Goal: Task Accomplishment & Management: Complete application form

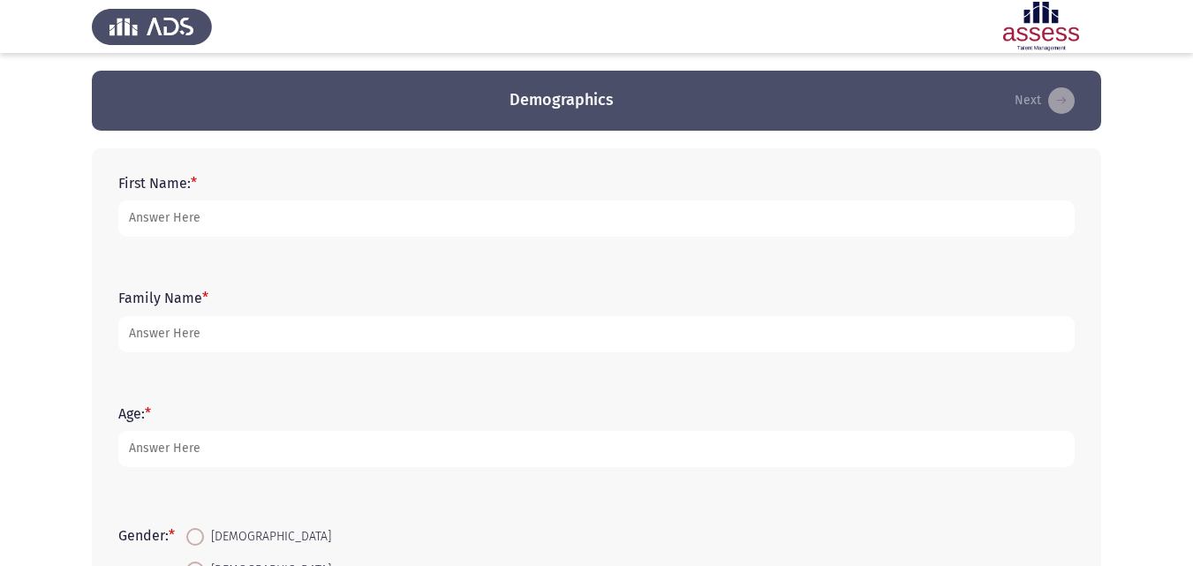
scroll to position [111, 0]
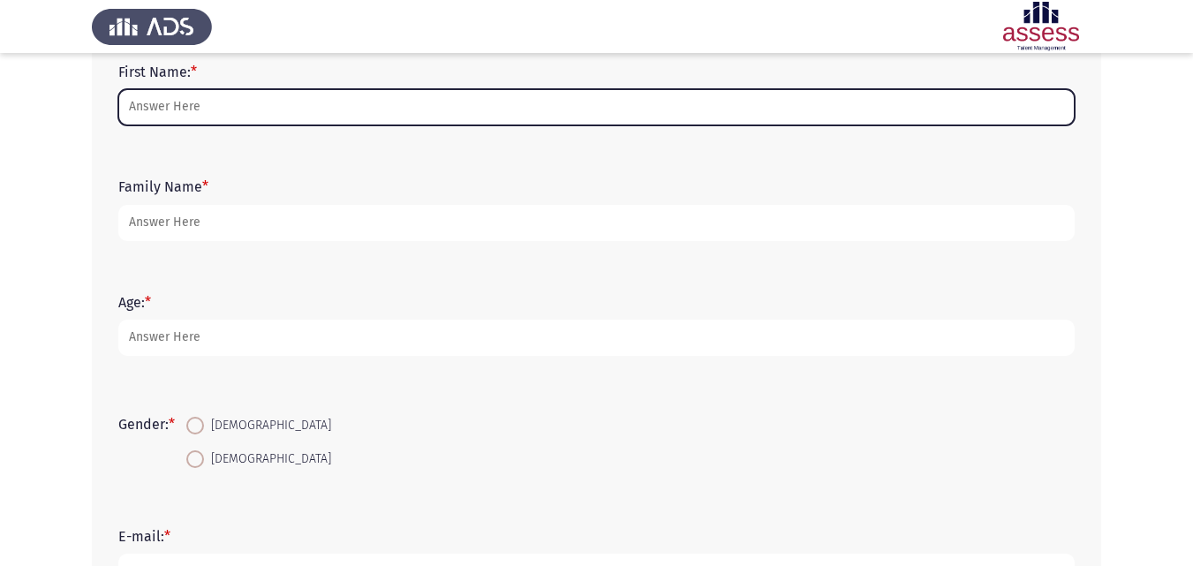
click at [281, 116] on input "First Name: *" at bounding box center [596, 107] width 956 height 36
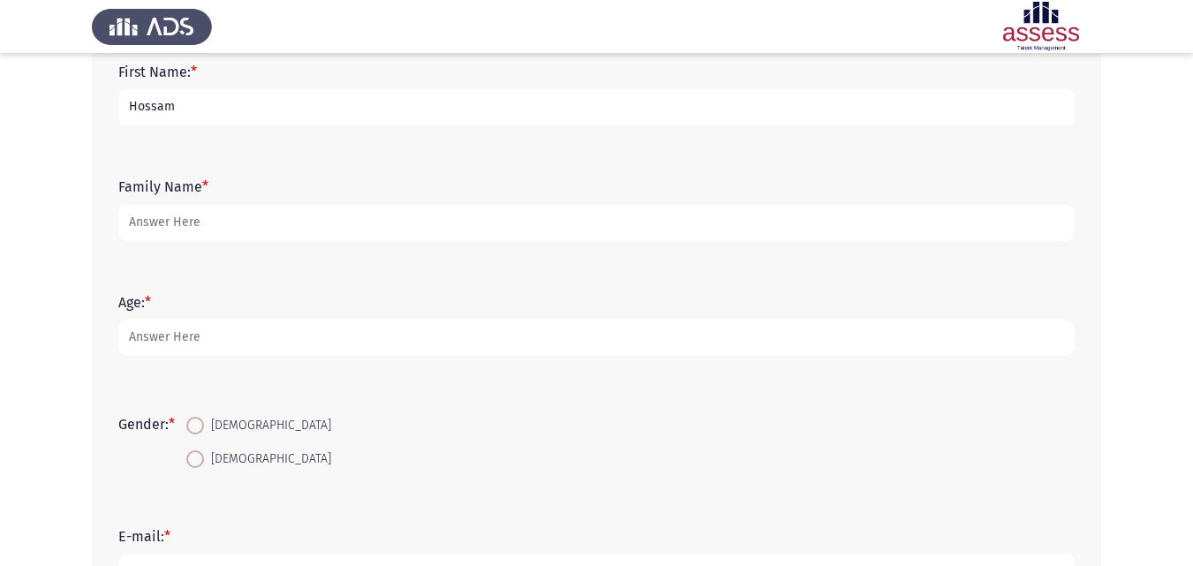
type input "Hossam"
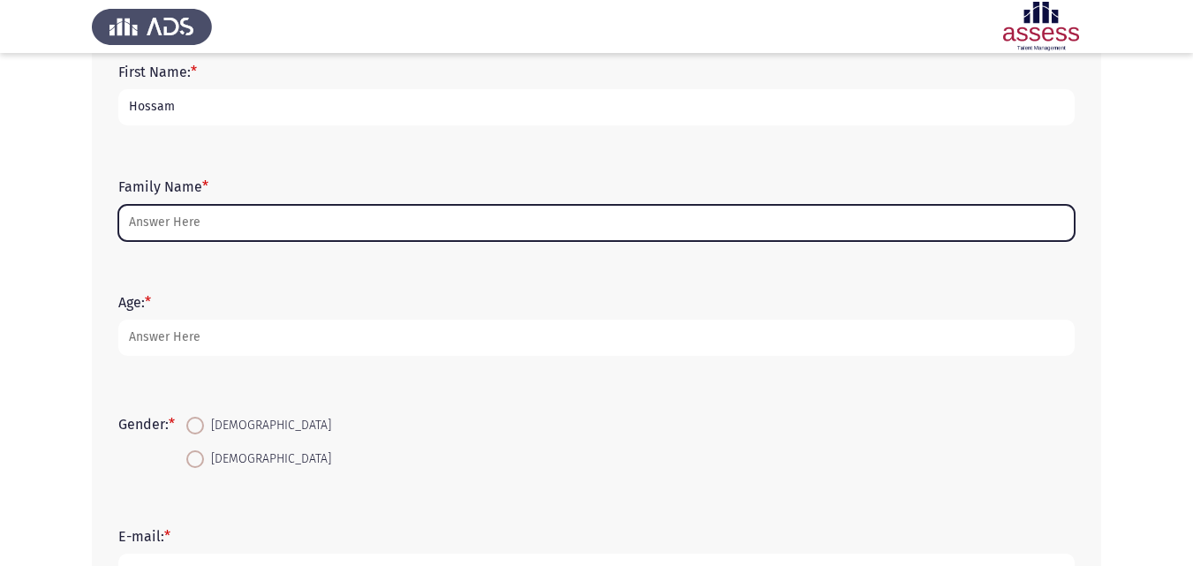
click at [185, 222] on input "Family Name *" at bounding box center [596, 223] width 956 height 36
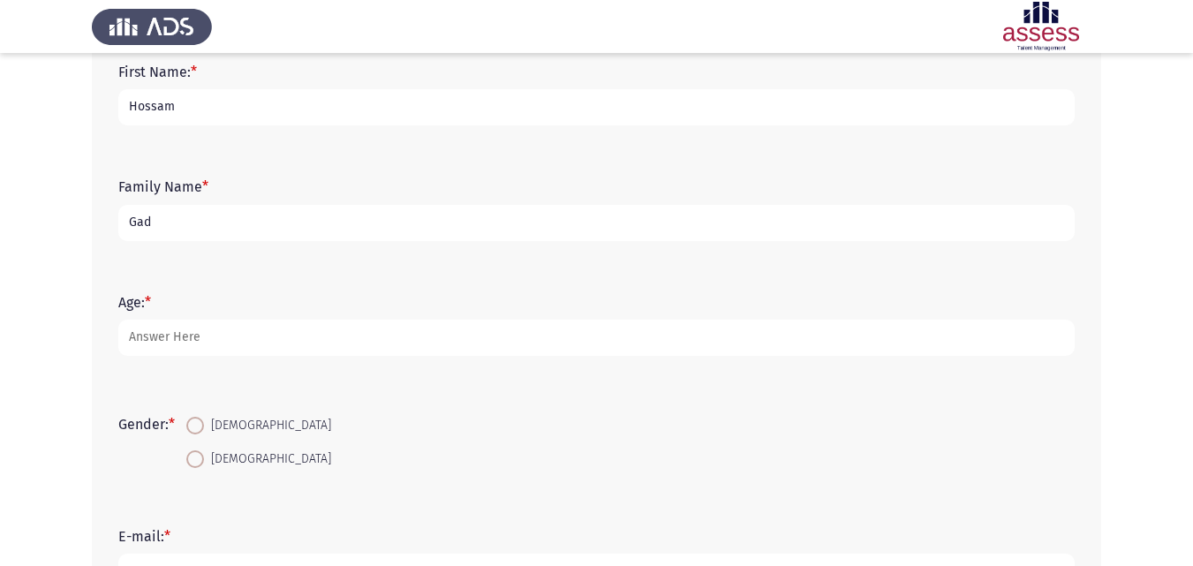
type input "Gad"
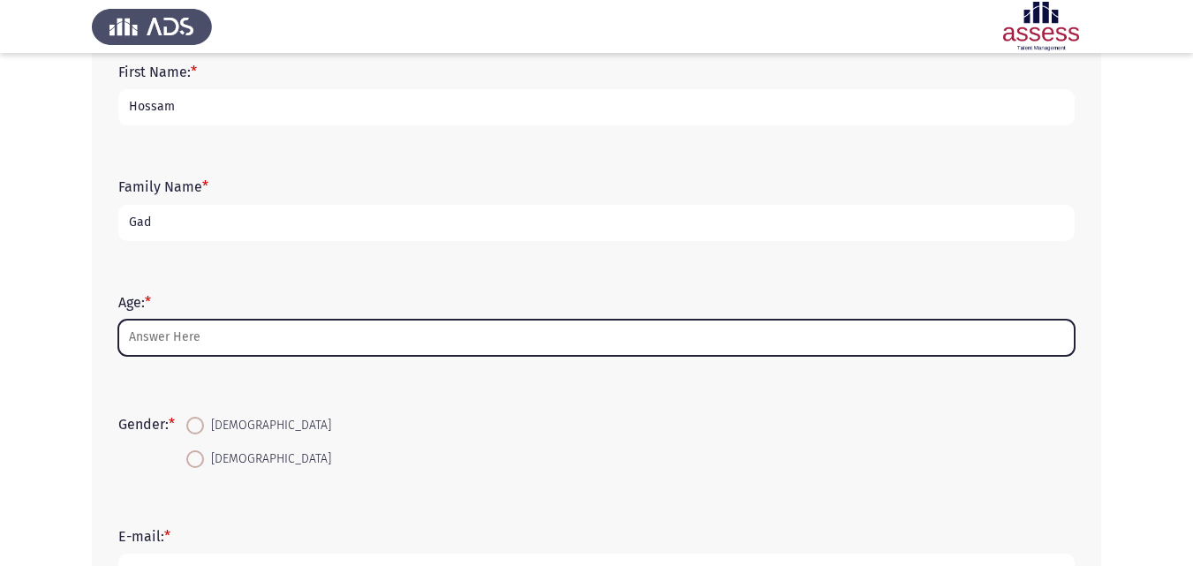
click at [160, 333] on input "Age: *" at bounding box center [596, 338] width 956 height 36
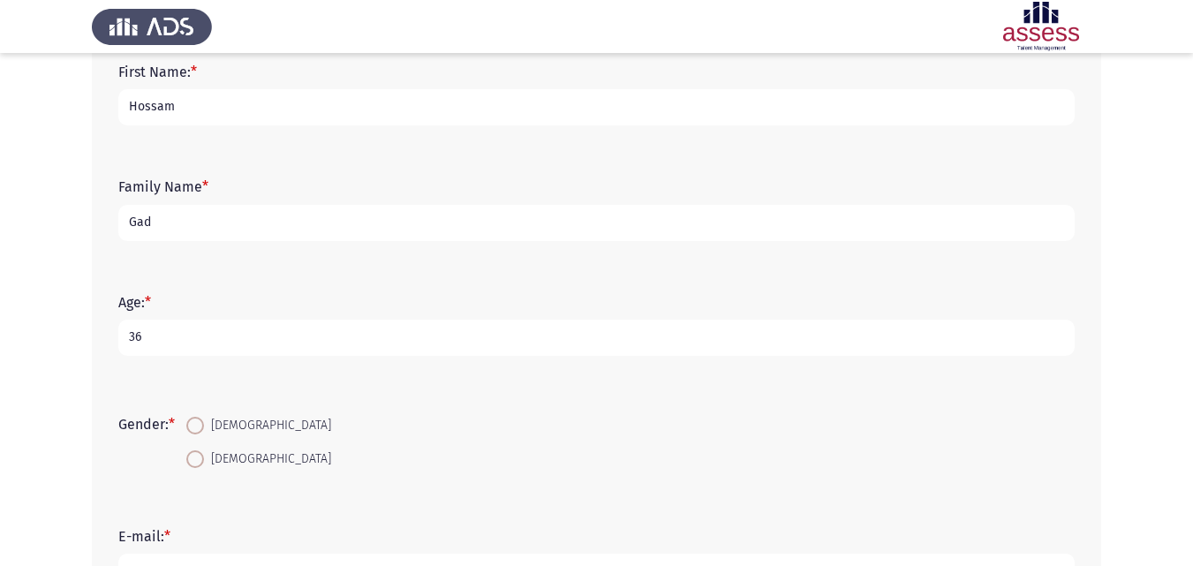
type input "36"
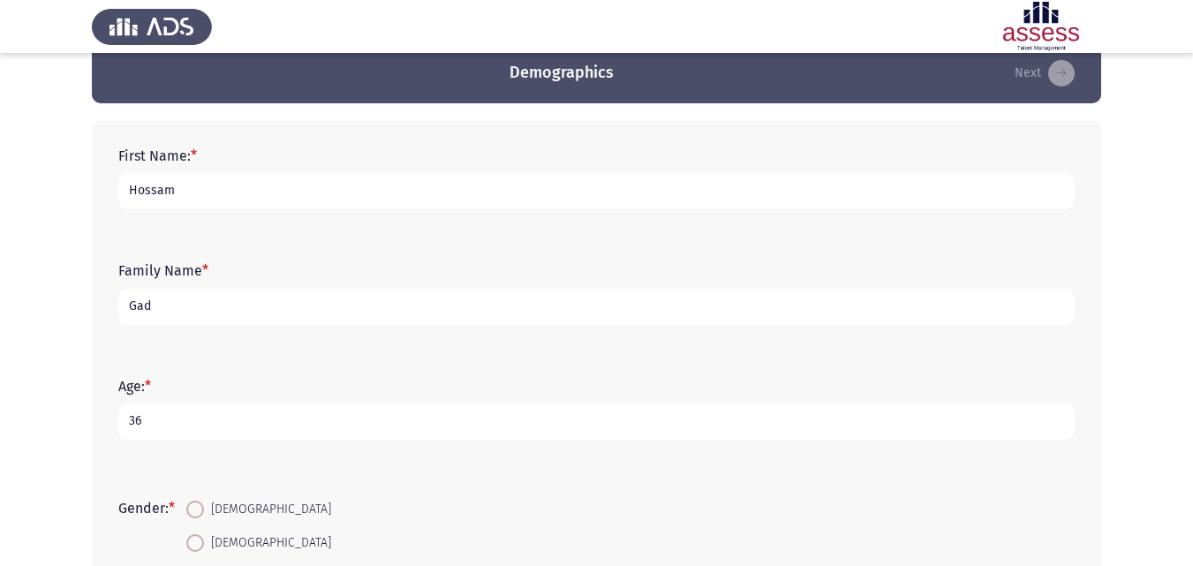
scroll to position [69, 0]
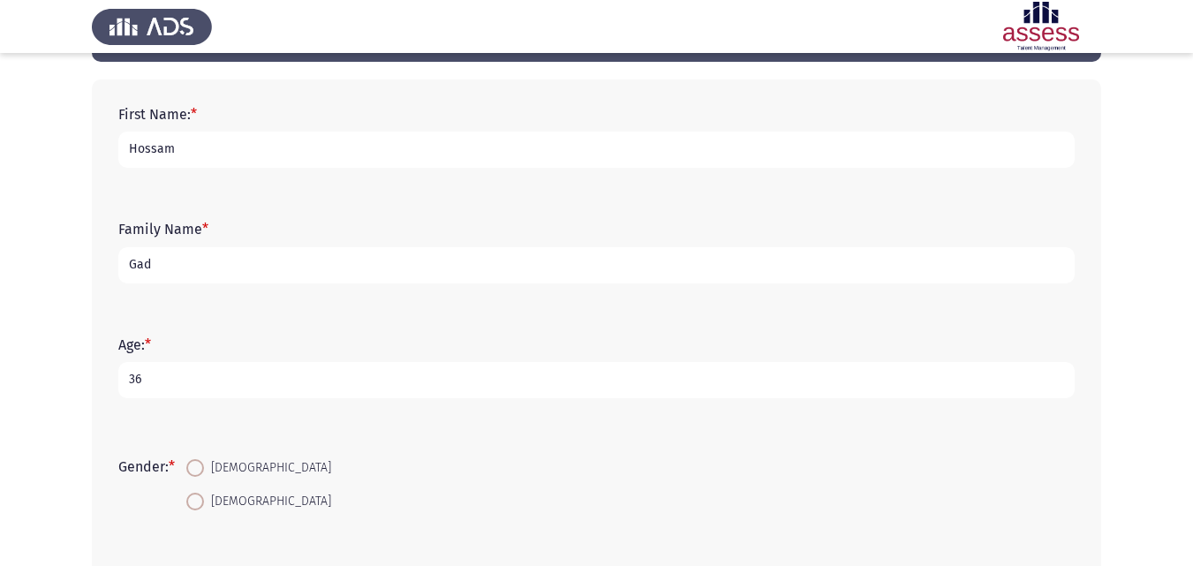
click at [198, 471] on span at bounding box center [195, 468] width 18 height 18
click at [198, 471] on input "[DEMOGRAPHIC_DATA]" at bounding box center [195, 468] width 18 height 18
radio input "true"
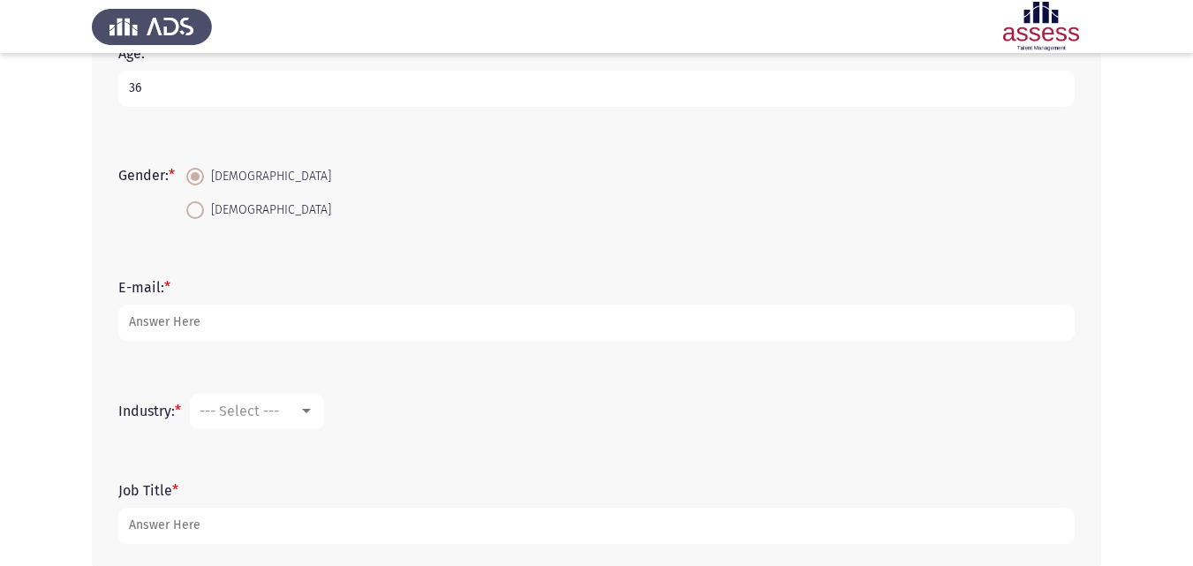
scroll to position [414, 0]
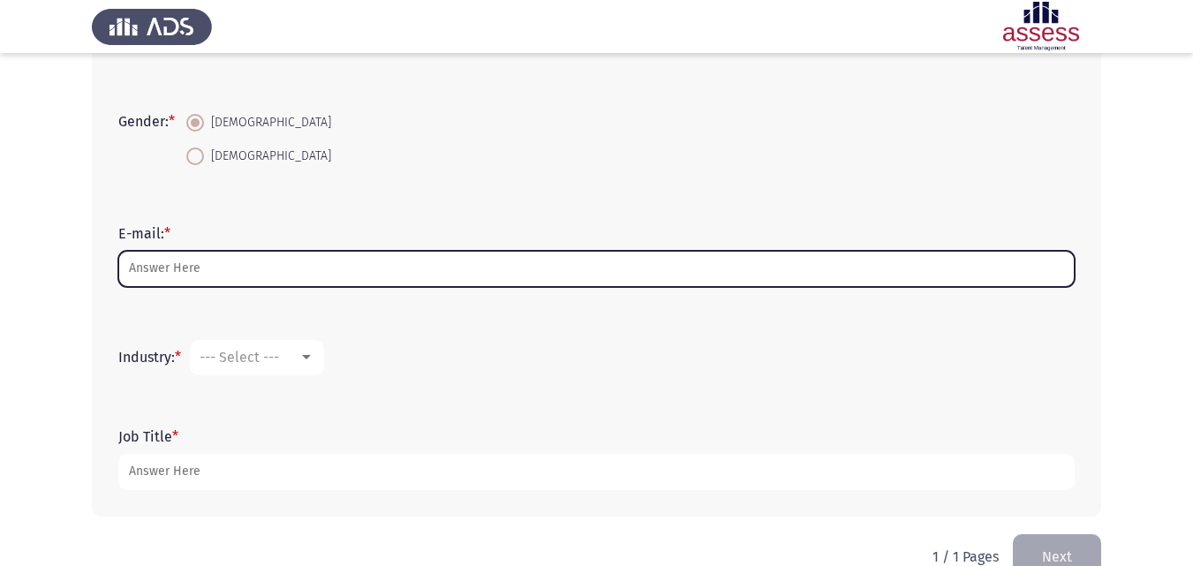
click at [220, 269] on input "E-mail: *" at bounding box center [596, 269] width 956 height 36
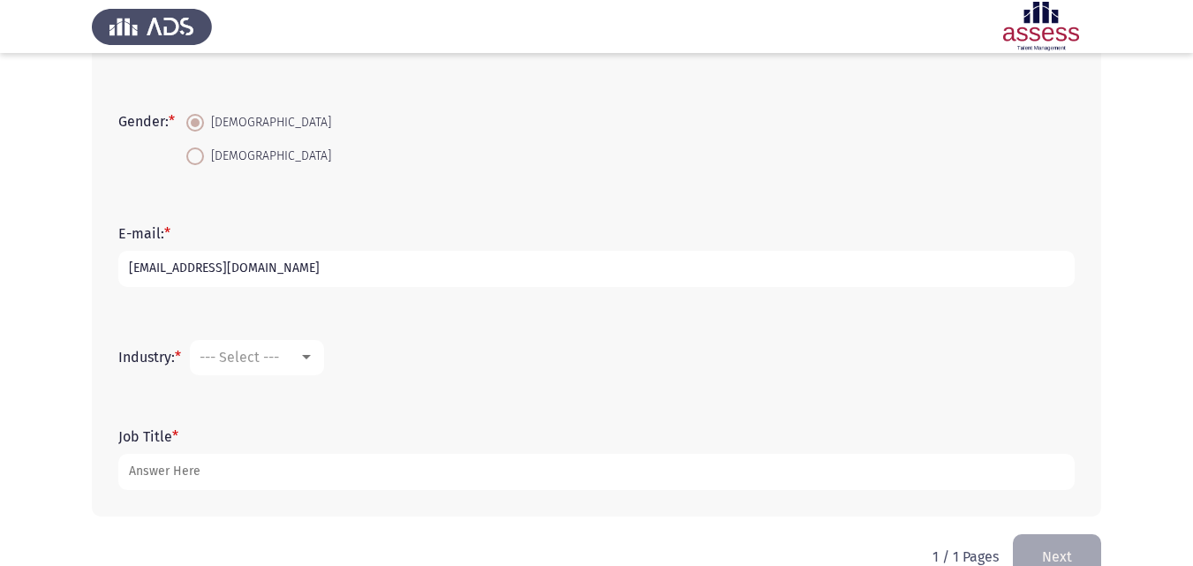
type input "[EMAIL_ADDRESS][DOMAIN_NAME]"
click at [320, 362] on mat-select "--- Select ---" at bounding box center [257, 357] width 134 height 35
click at [308, 356] on div at bounding box center [306, 357] width 9 height 4
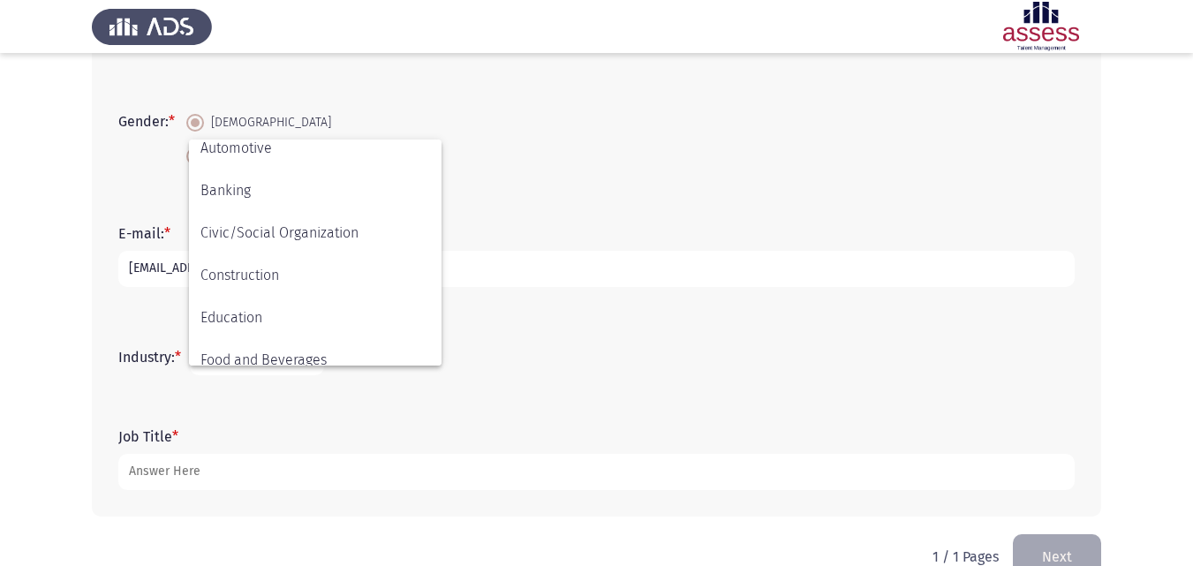
scroll to position [206, 0]
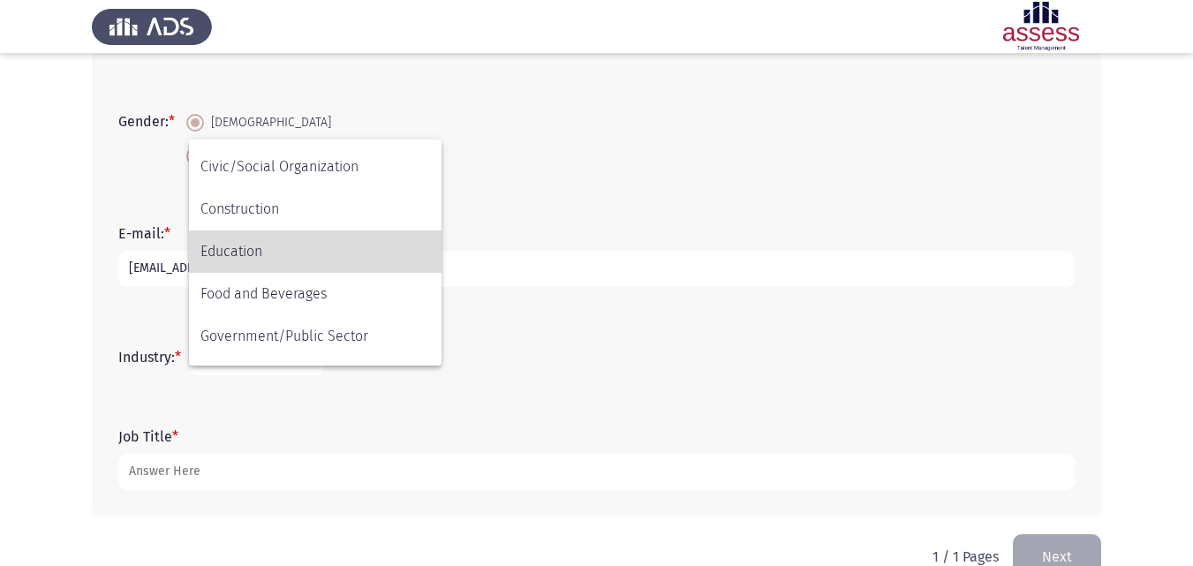
click at [285, 255] on span "Education" at bounding box center [315, 251] width 230 height 42
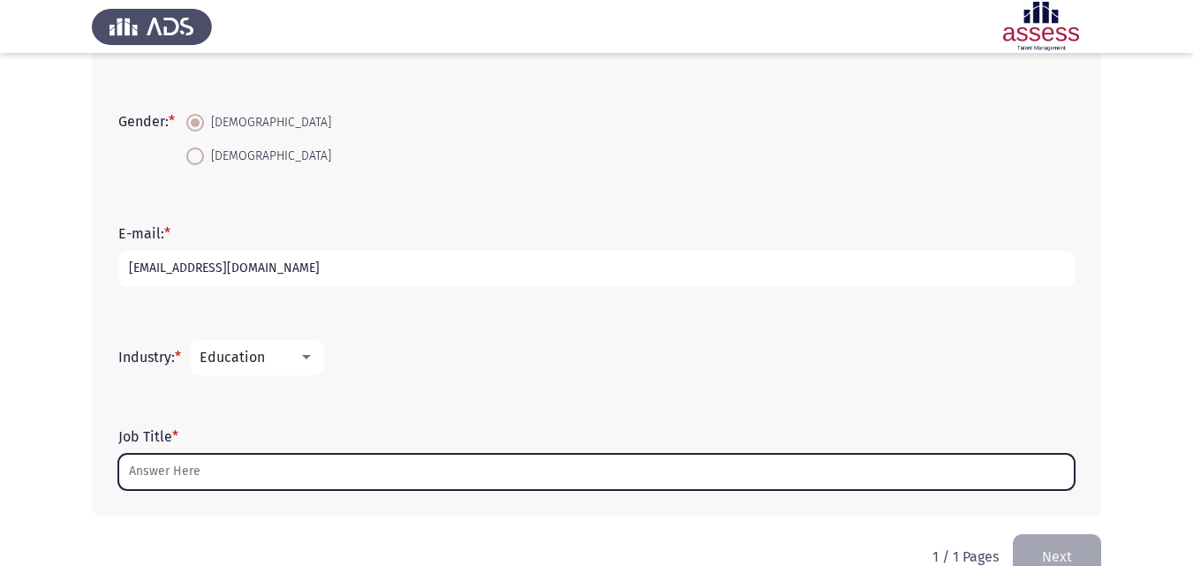
click at [454, 464] on input "Job Title *" at bounding box center [596, 472] width 956 height 36
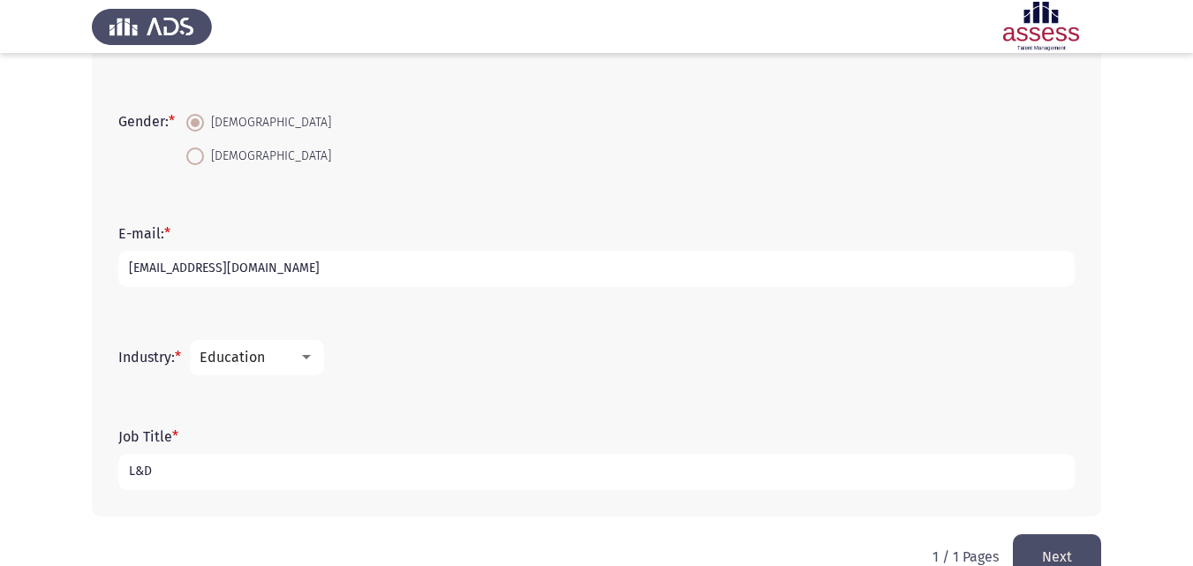
scroll to position [453, 0]
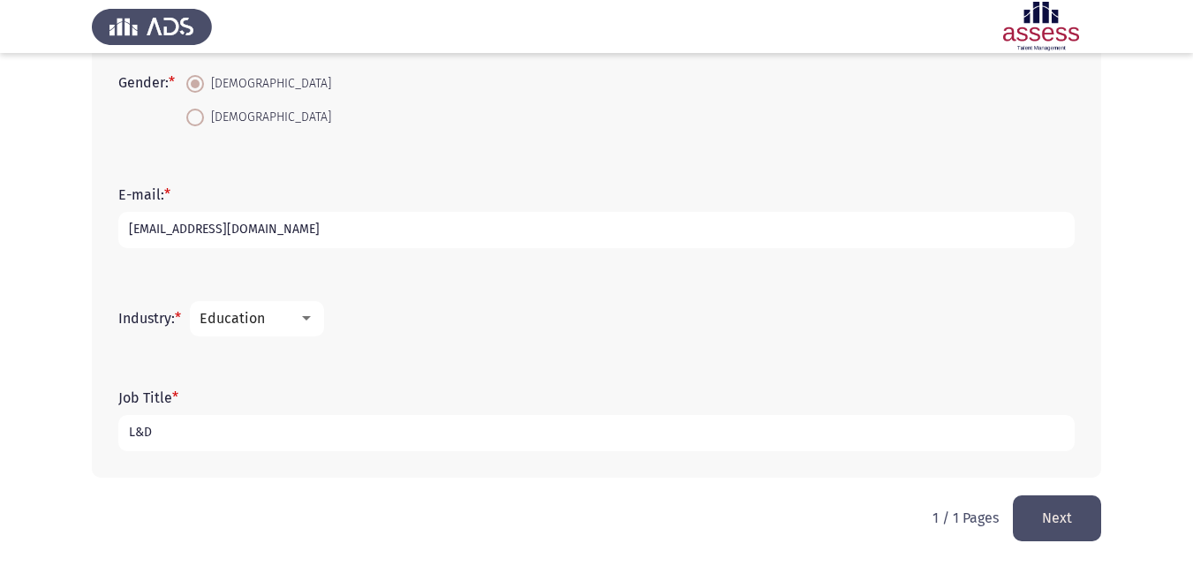
type input "L&D"
click at [1054, 518] on button "Next" at bounding box center [1057, 517] width 88 height 45
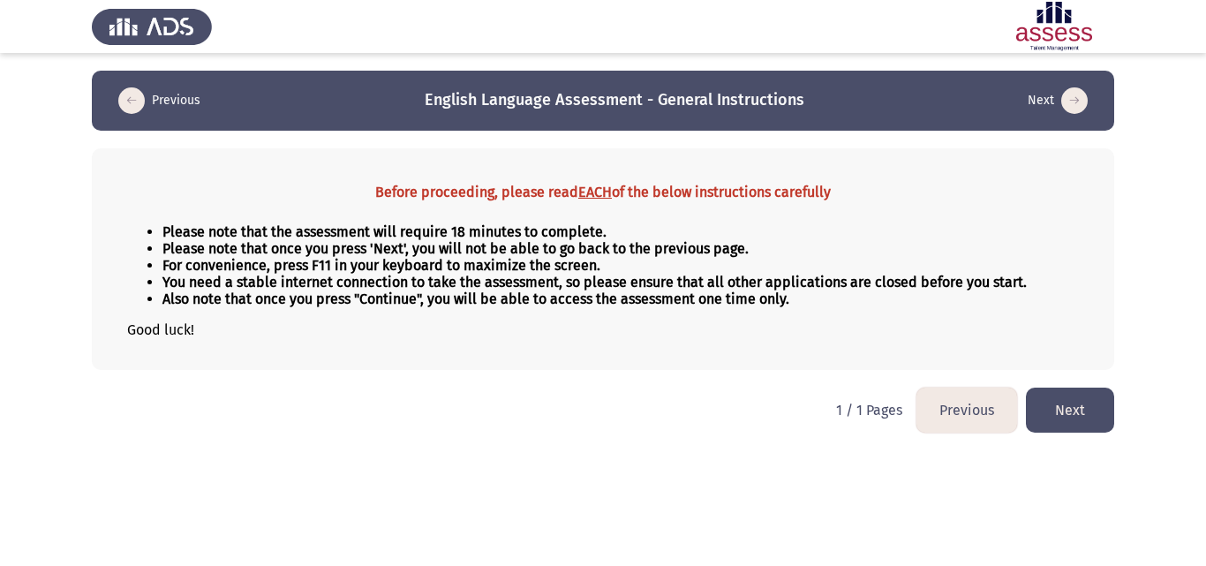
drag, startPoint x: 452, startPoint y: 230, endPoint x: 544, endPoint y: 220, distance: 92.4
click at [545, 222] on div "Please note that the assessment will require 18 minutes to complete. Please not…" at bounding box center [603, 280] width 952 height 143
click at [1065, 409] on button "Next" at bounding box center [1070, 410] width 88 height 45
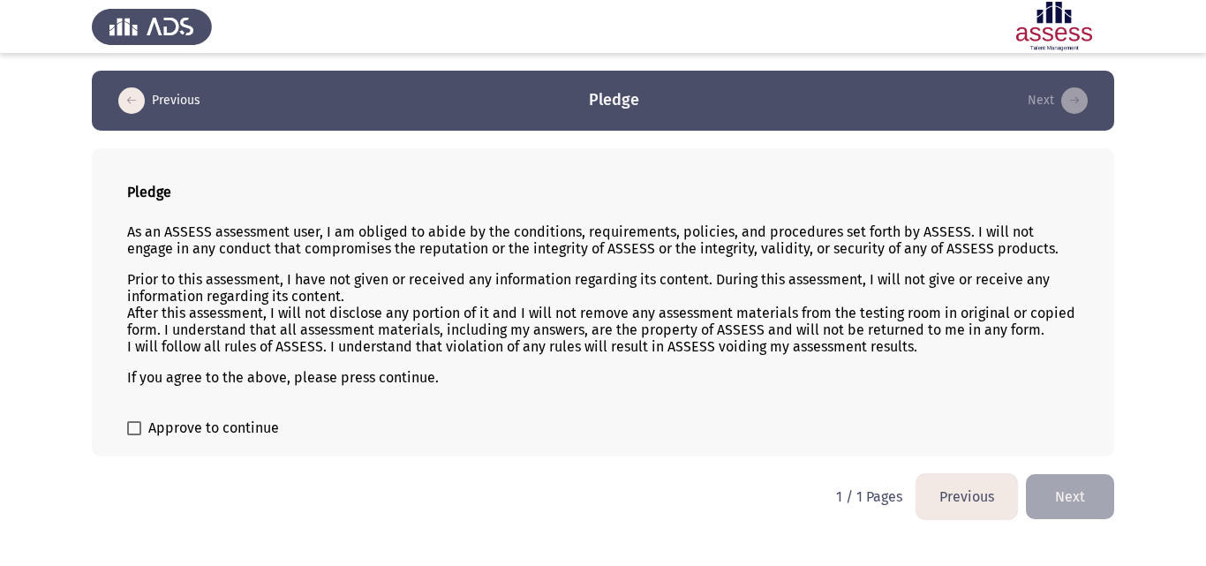
click at [139, 425] on span at bounding box center [134, 428] width 14 height 14
click at [134, 435] on input "Approve to continue" at bounding box center [133, 435] width 1 height 1
checkbox input "true"
click at [1076, 504] on button "Next" at bounding box center [1070, 496] width 88 height 45
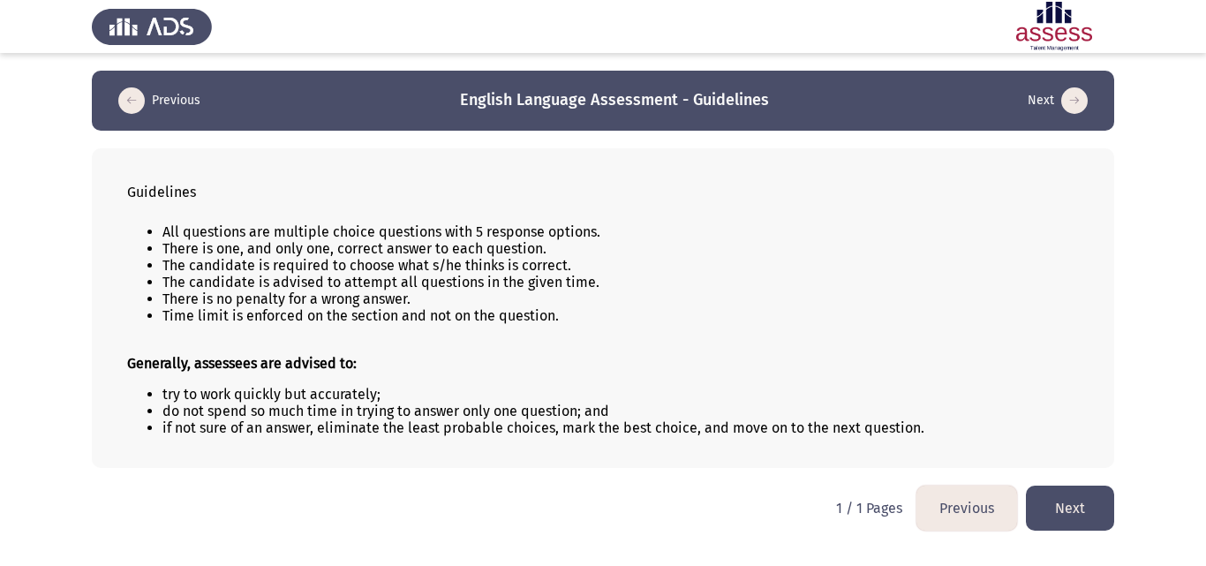
click at [1031, 497] on button "Next" at bounding box center [1070, 508] width 88 height 45
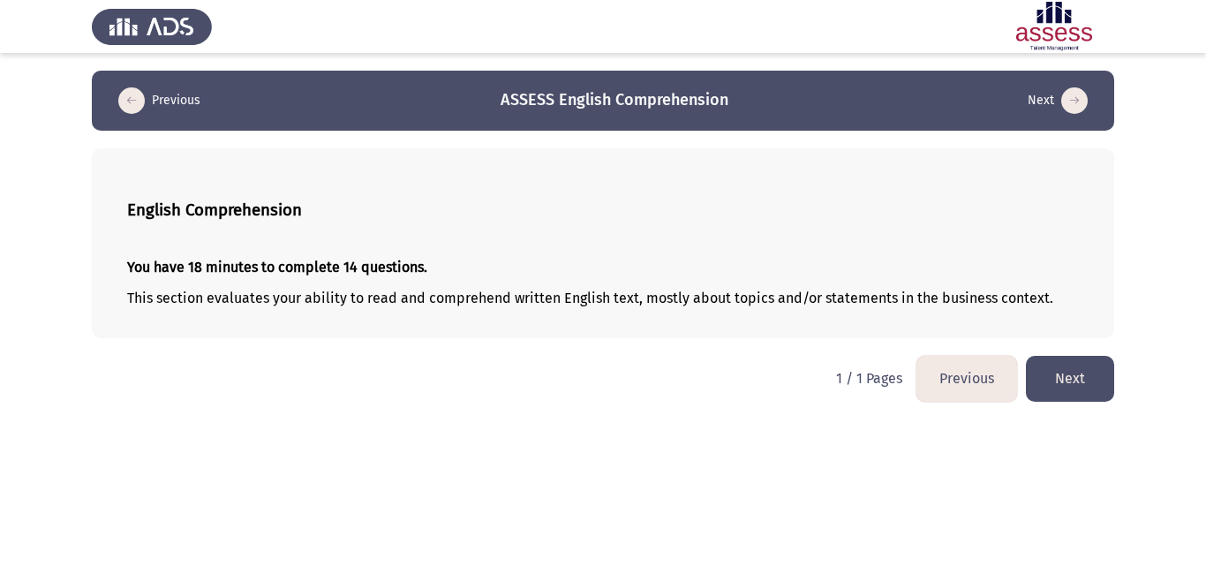
click at [1082, 378] on button "Next" at bounding box center [1070, 378] width 88 height 45
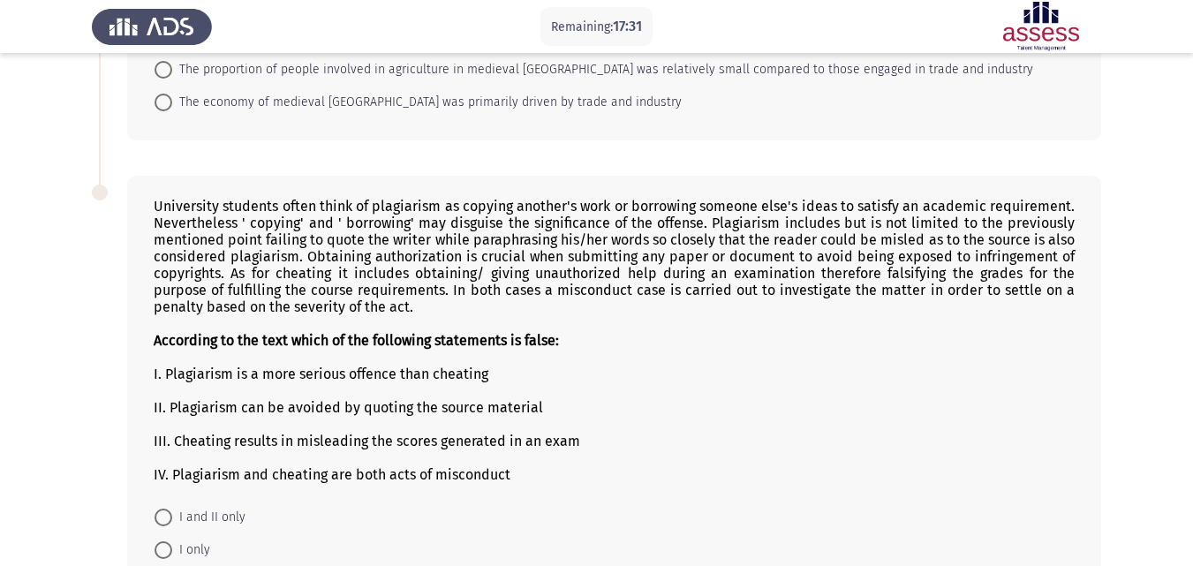
scroll to position [1284, 0]
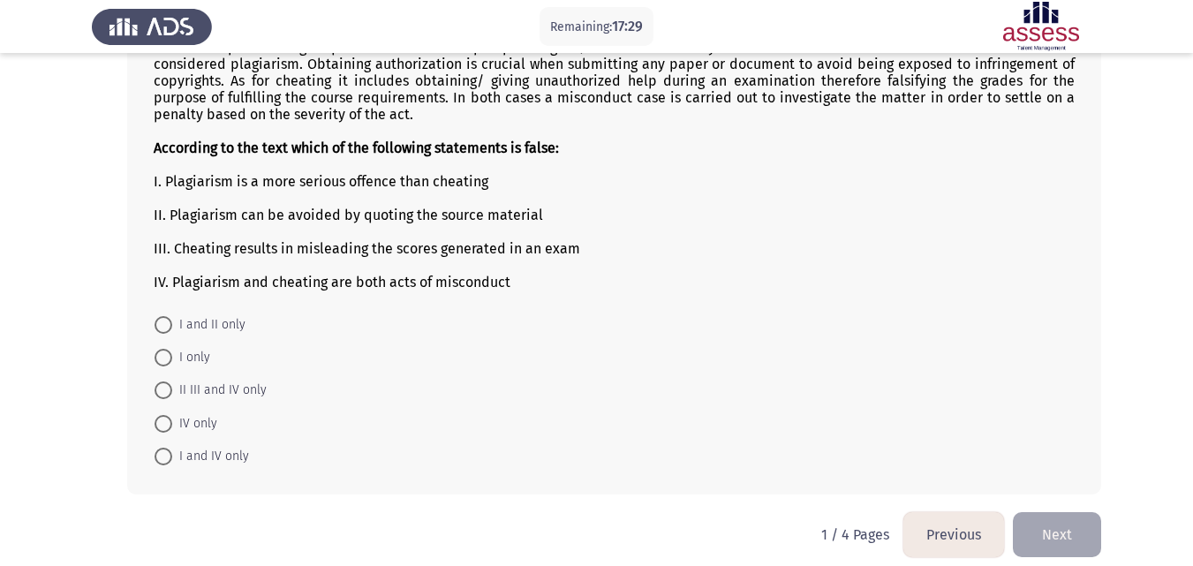
click at [159, 316] on span at bounding box center [164, 325] width 18 height 18
click at [159, 316] on input "I and II only" at bounding box center [164, 325] width 18 height 18
radio input "true"
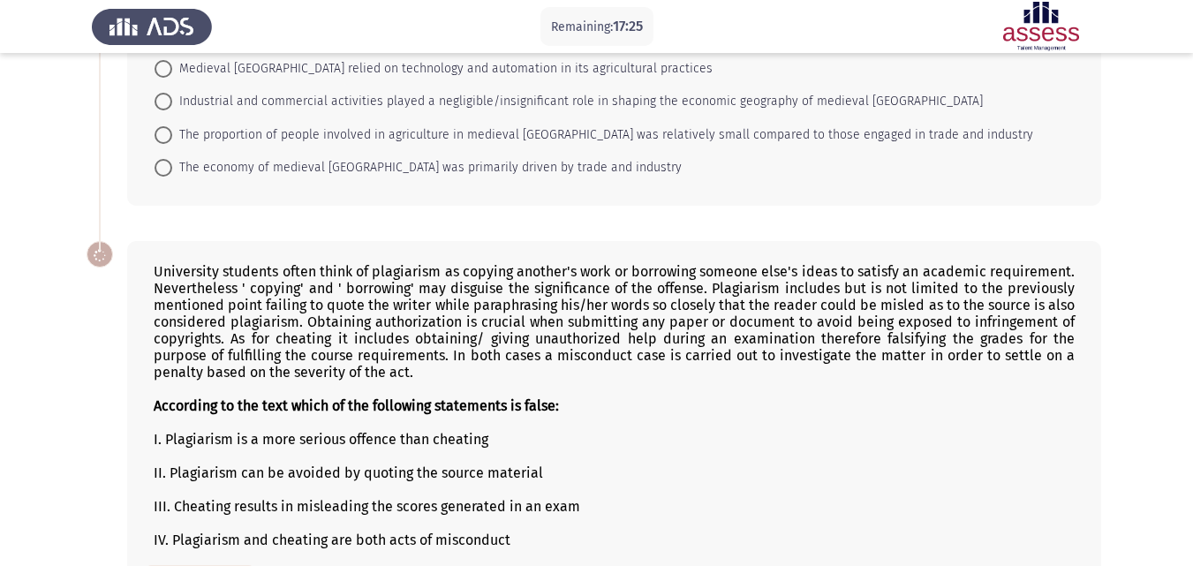
scroll to position [837, 0]
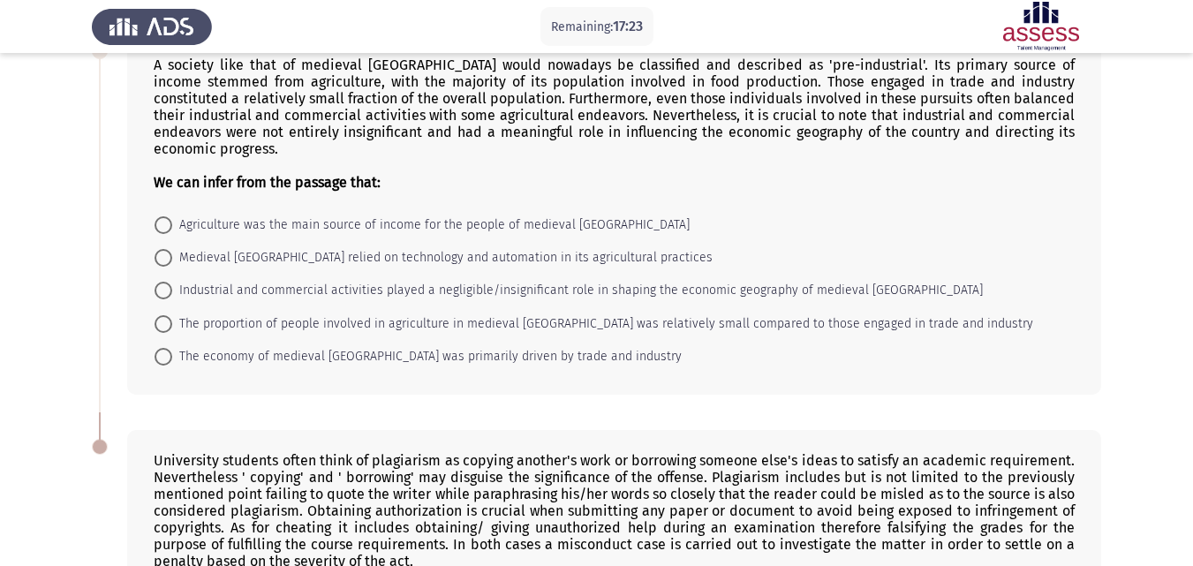
click at [165, 217] on label "Agriculture was the main source of income for the people of medieval [GEOGRAPHI…" at bounding box center [422, 225] width 535 height 21
click at [165, 217] on input "Agriculture was the main source of income for the people of medieval [GEOGRAPHI…" at bounding box center [164, 225] width 18 height 18
radio input "true"
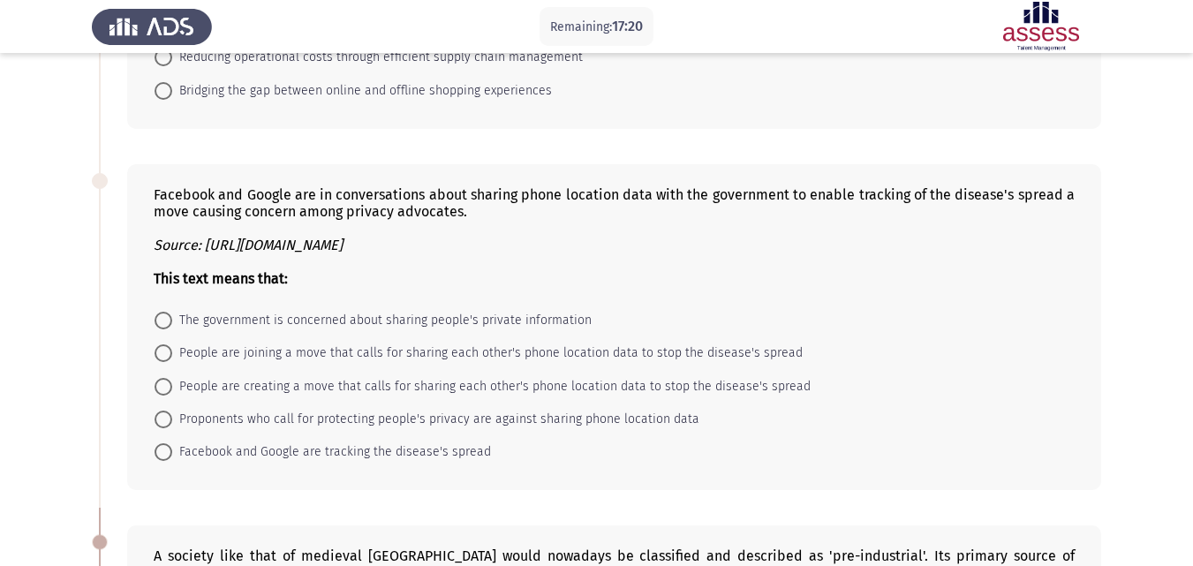
scroll to position [343, 0]
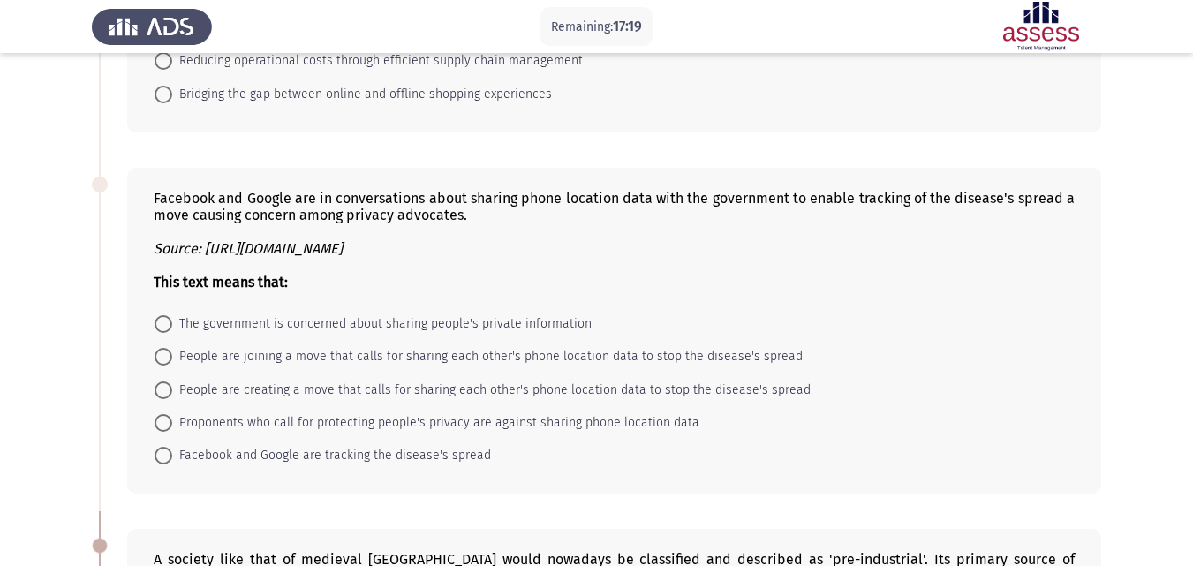
click at [170, 326] on span at bounding box center [164, 324] width 18 height 18
click at [170, 326] on input "The government is concerned about sharing people's private information" at bounding box center [164, 324] width 18 height 18
radio input "true"
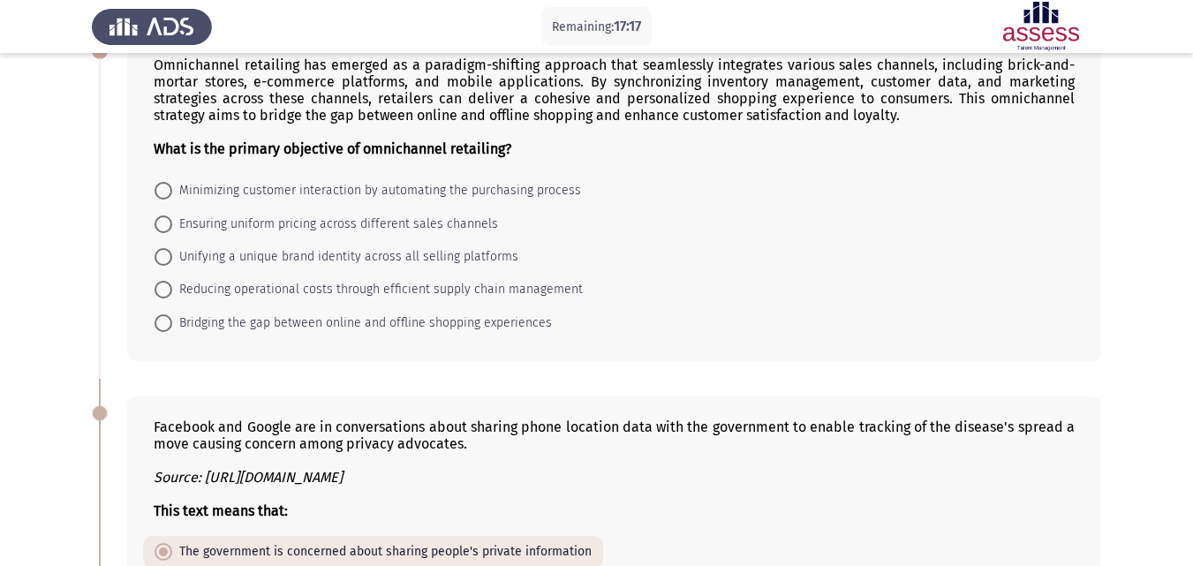
scroll to position [0, 0]
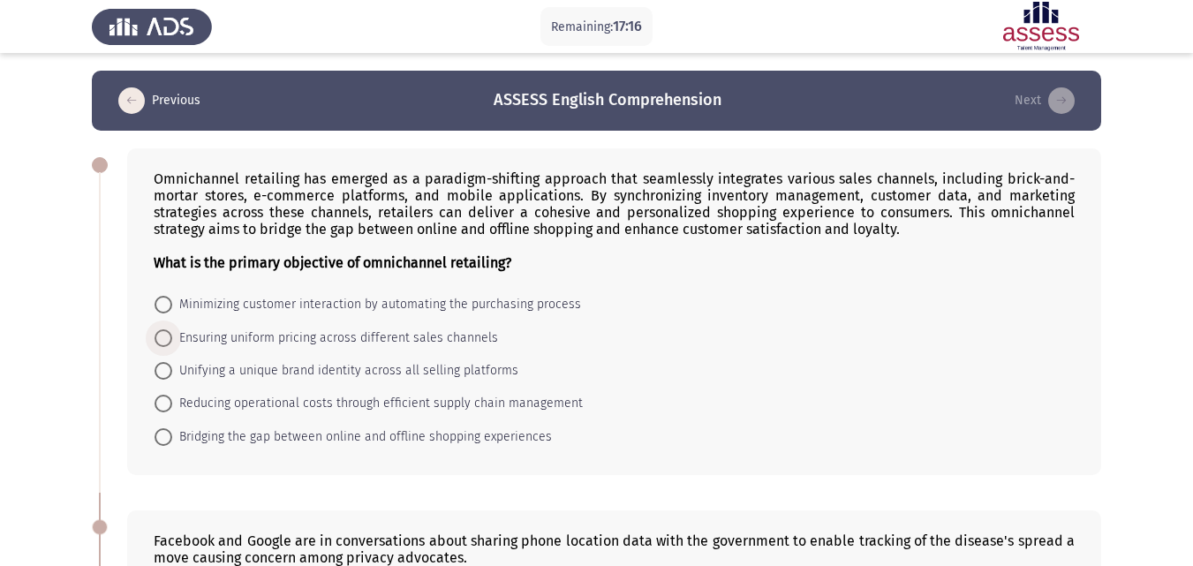
click at [162, 345] on span at bounding box center [164, 338] width 18 height 18
click at [162, 345] on input "Ensuring uniform pricing across different sales channels" at bounding box center [164, 338] width 18 height 18
radio input "true"
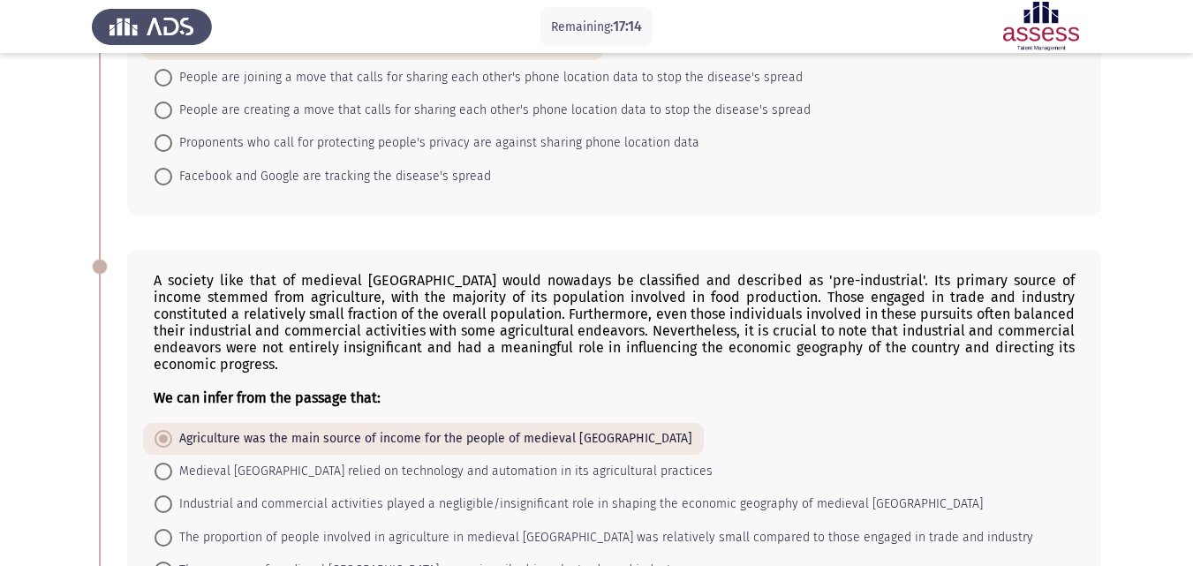
scroll to position [1279, 0]
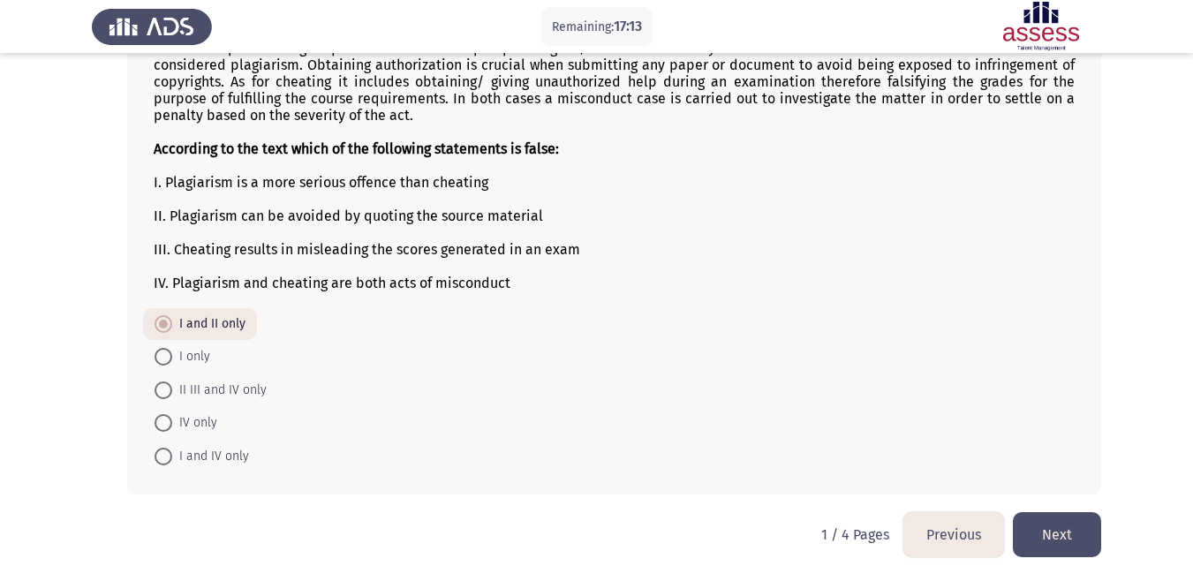
click at [1064, 523] on button "Next" at bounding box center [1057, 534] width 88 height 45
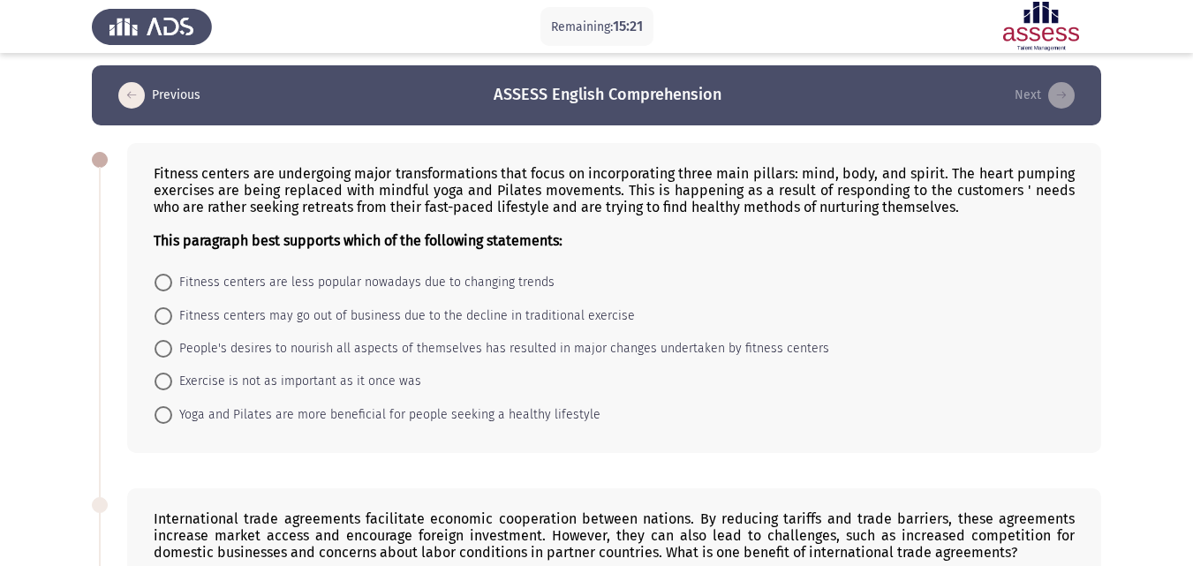
scroll to position [0, 0]
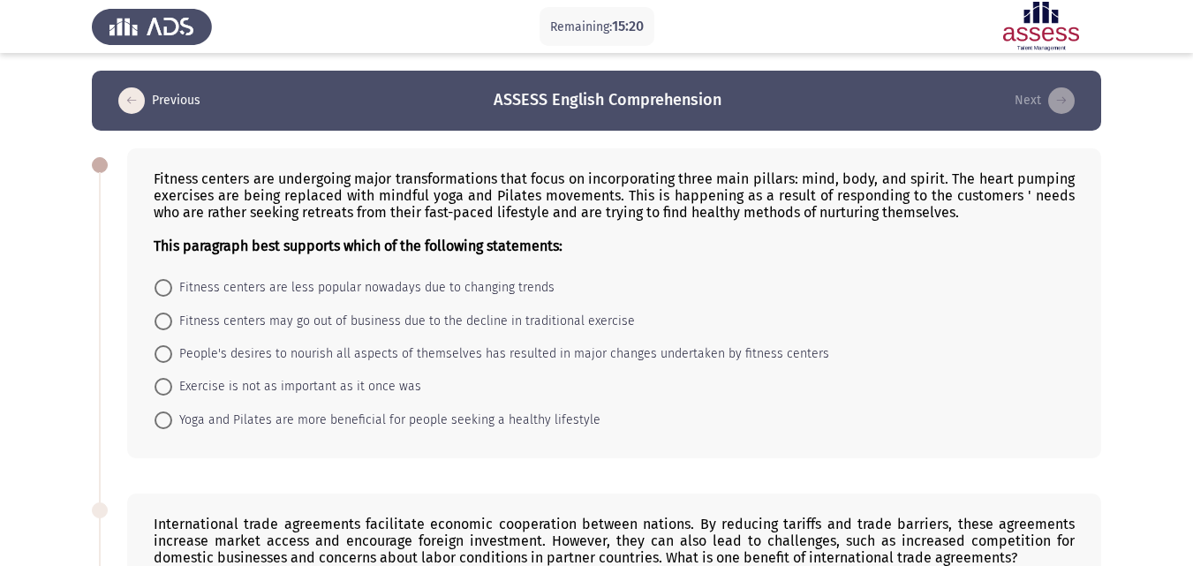
click at [160, 289] on span at bounding box center [164, 288] width 18 height 18
click at [160, 289] on input "Fitness centers are less popular nowadays due to changing trends" at bounding box center [164, 288] width 18 height 18
radio input "true"
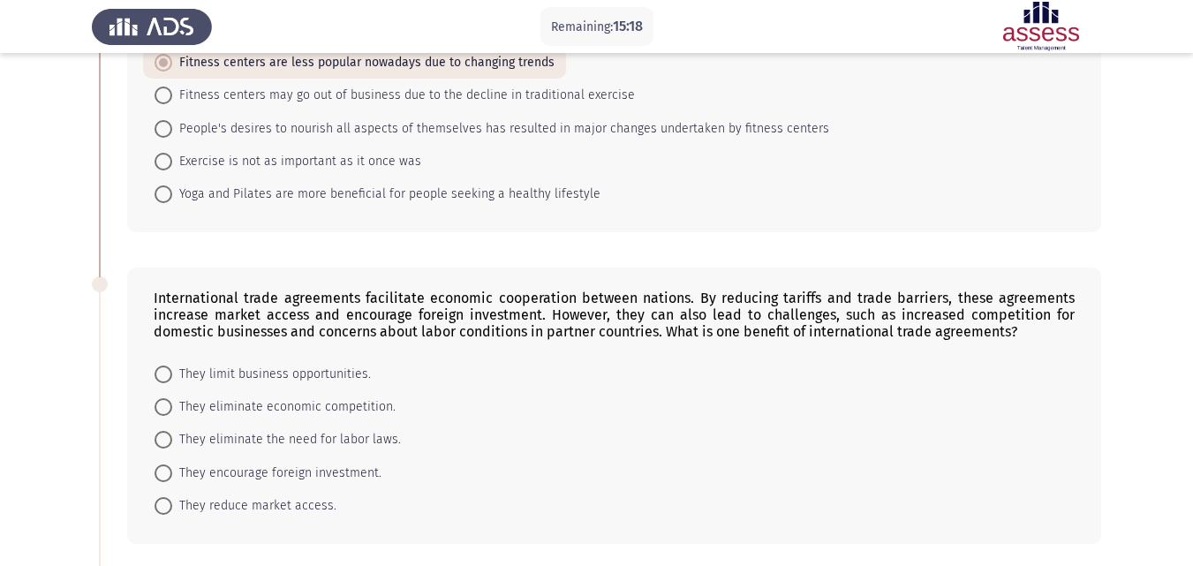
scroll to position [248, 0]
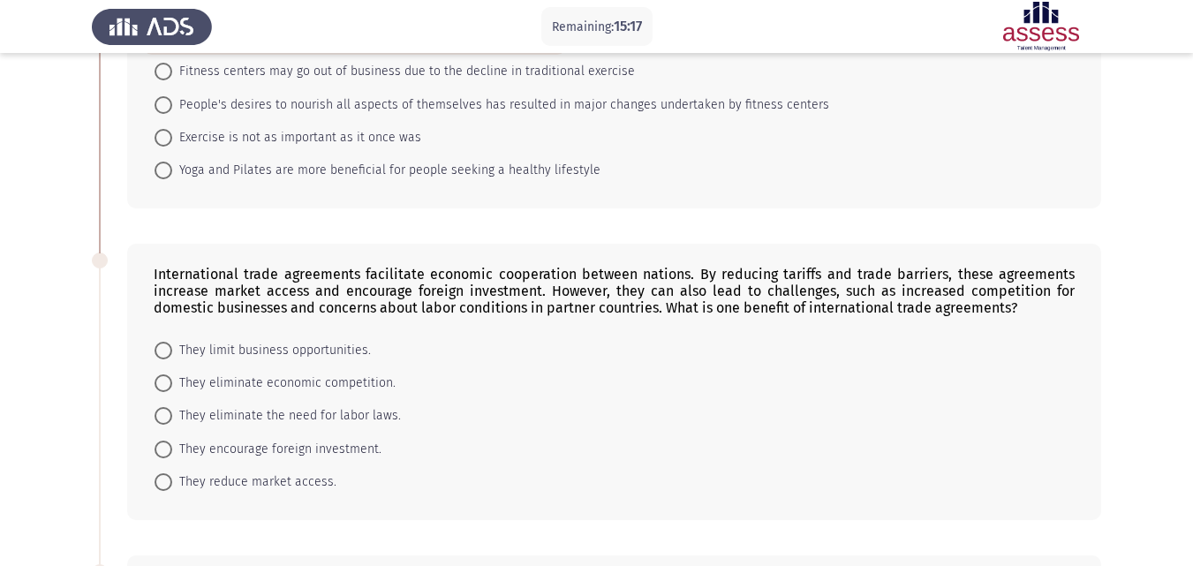
click at [159, 344] on span at bounding box center [164, 351] width 18 height 18
click at [159, 344] on input "They limit business opportunities." at bounding box center [164, 351] width 18 height 18
radio input "true"
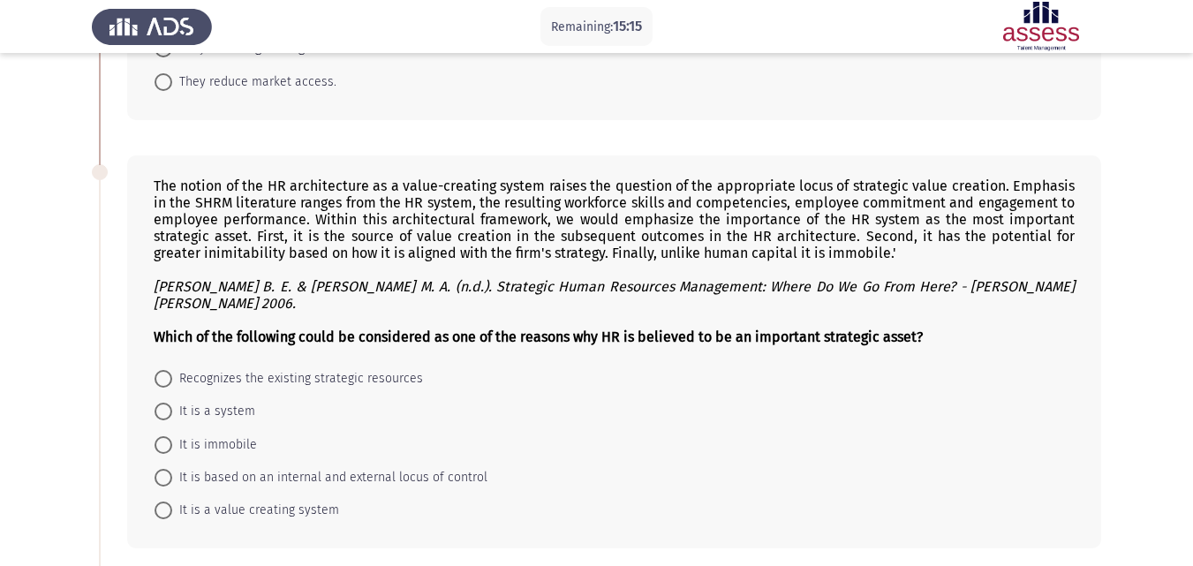
scroll to position [695, 0]
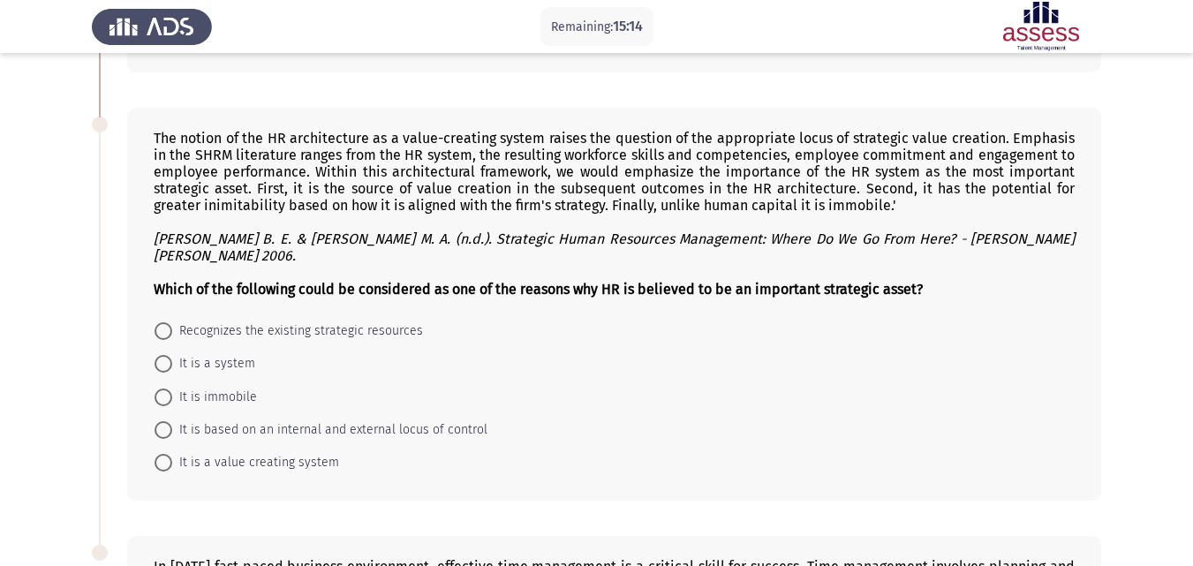
click at [156, 322] on span at bounding box center [164, 331] width 18 height 18
click at [156, 322] on input "Recognizes the existing strategic resources" at bounding box center [164, 331] width 18 height 18
radio input "true"
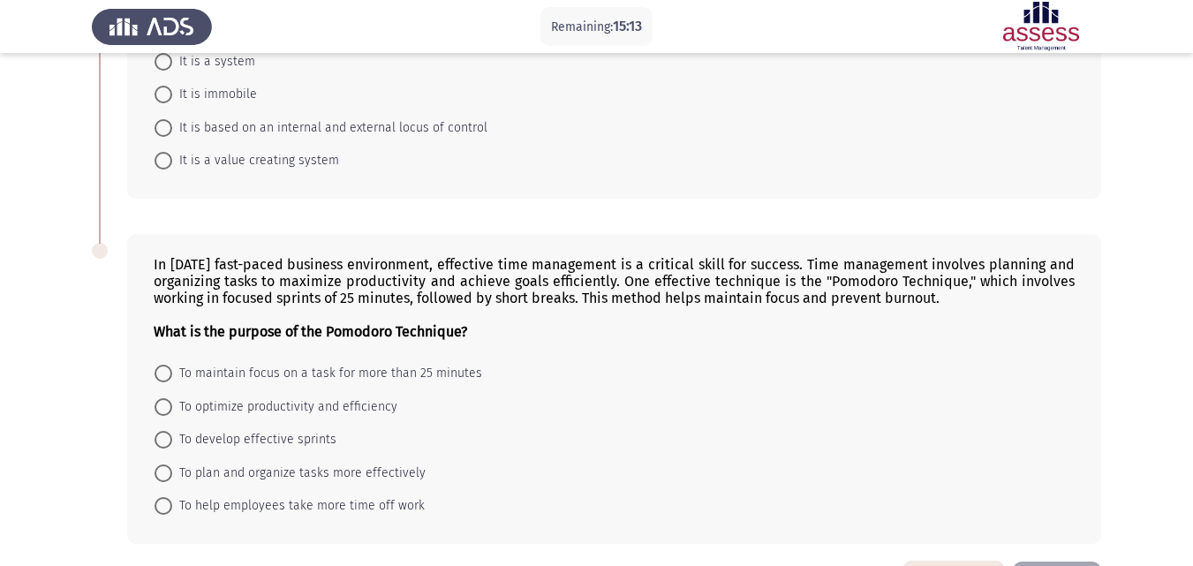
scroll to position [1045, 0]
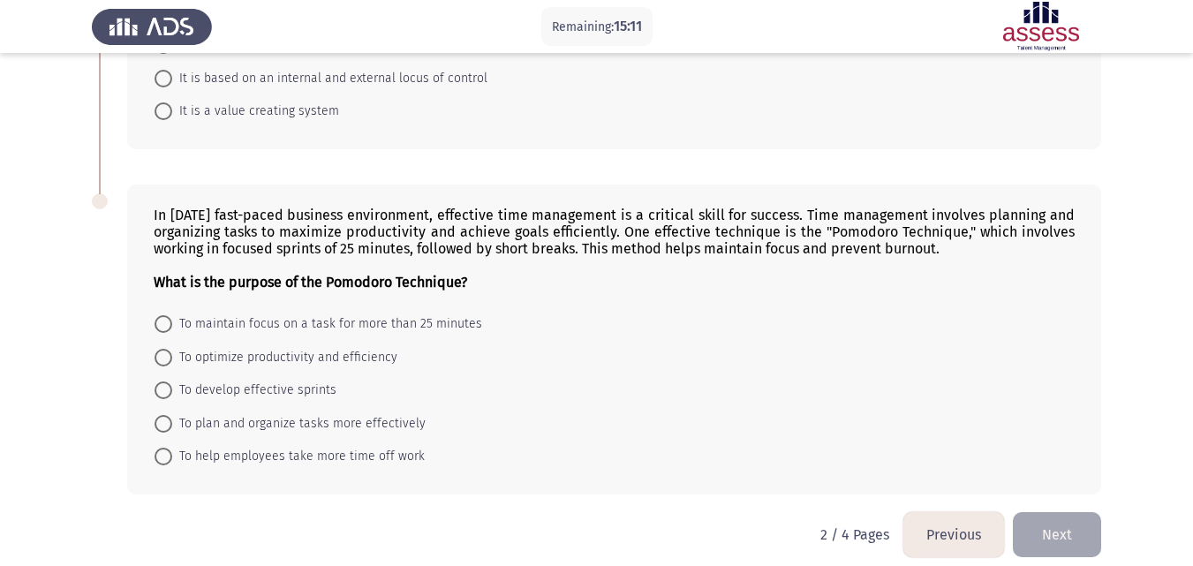
click at [162, 315] on span at bounding box center [164, 324] width 18 height 18
click at [162, 315] on input "To maintain focus on a task for more than 25 minutes" at bounding box center [164, 324] width 18 height 18
radio input "true"
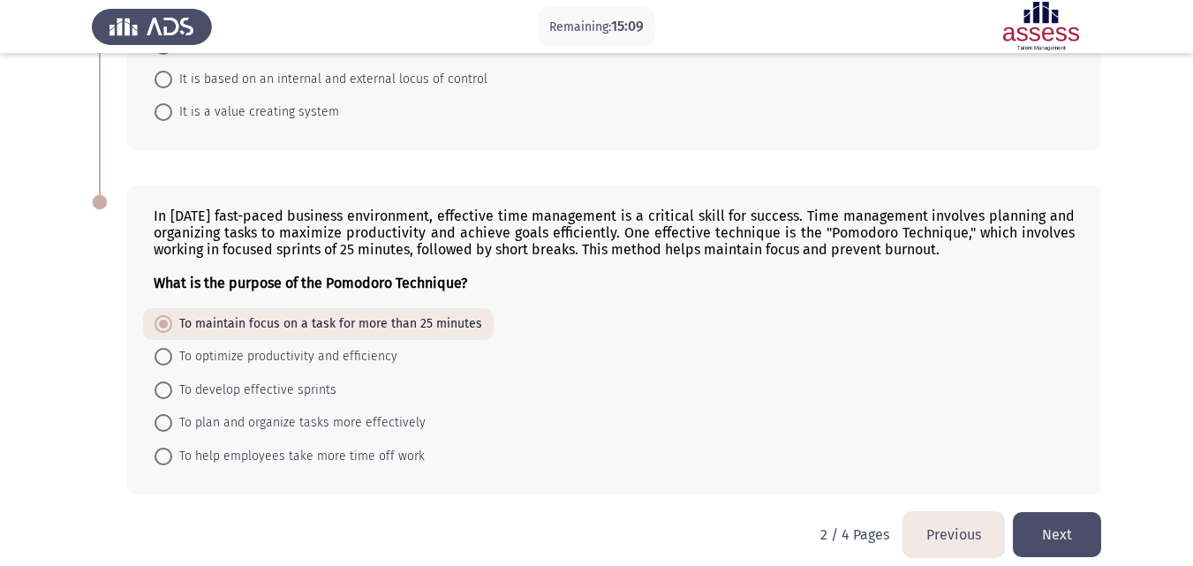
click at [1059, 518] on button "Next" at bounding box center [1057, 534] width 88 height 45
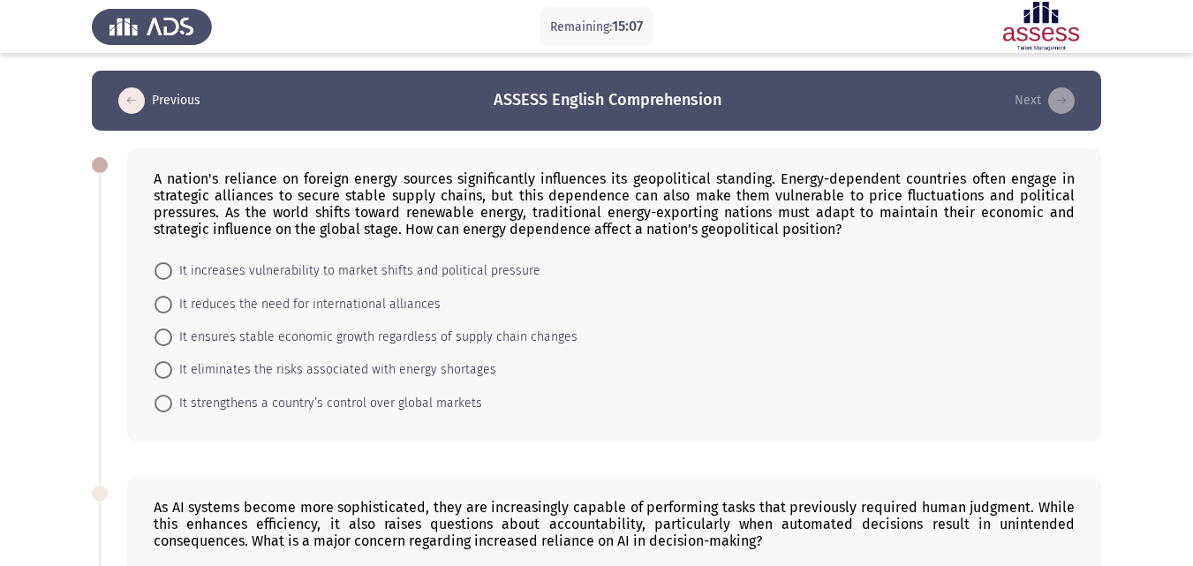
click at [174, 268] on span "It increases vulnerability to market shifts and political pressure" at bounding box center [356, 270] width 368 height 21
click at [172, 268] on input "It increases vulnerability to market shifts and political pressure" at bounding box center [164, 271] width 18 height 18
radio input "true"
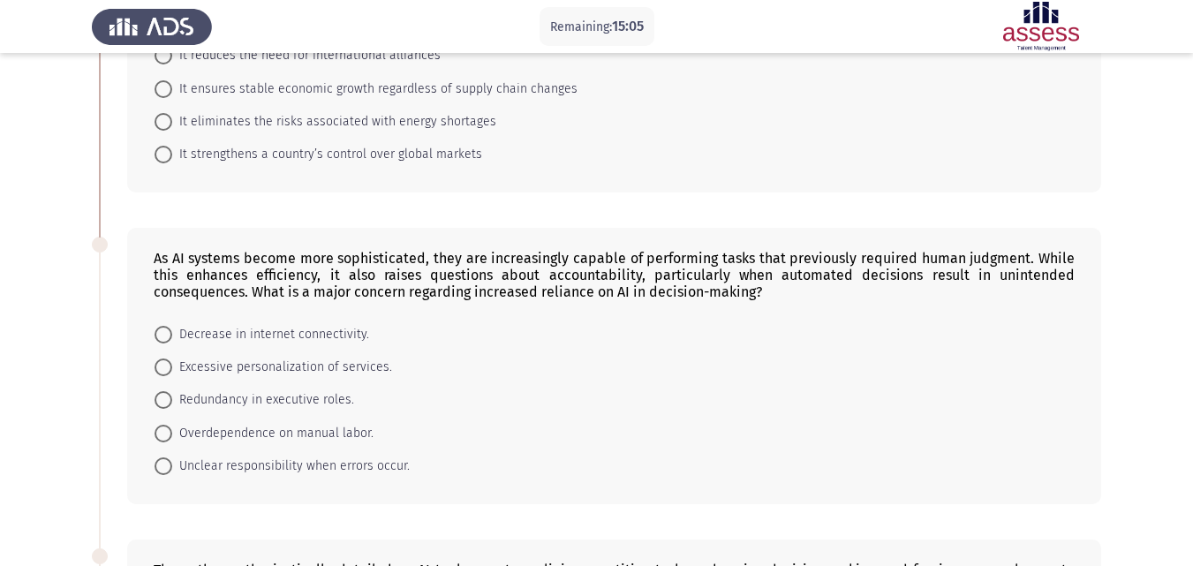
scroll to position [342, 0]
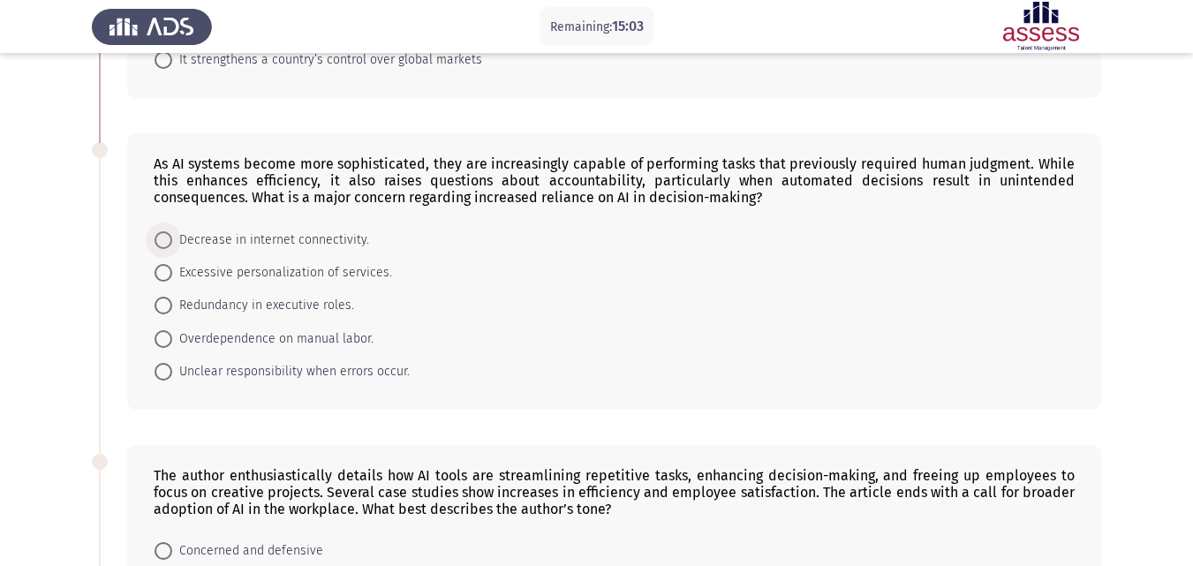
click at [167, 245] on span at bounding box center [164, 240] width 18 height 18
click at [167, 245] on input "Decrease in internet connectivity." at bounding box center [164, 240] width 18 height 18
radio input "true"
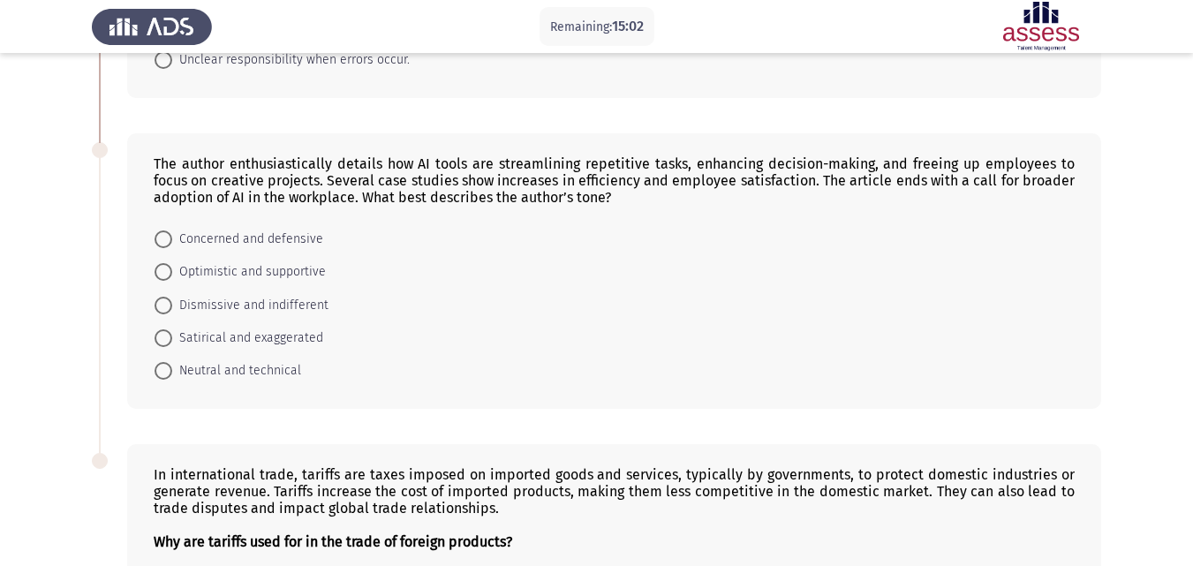
scroll to position [690, 0]
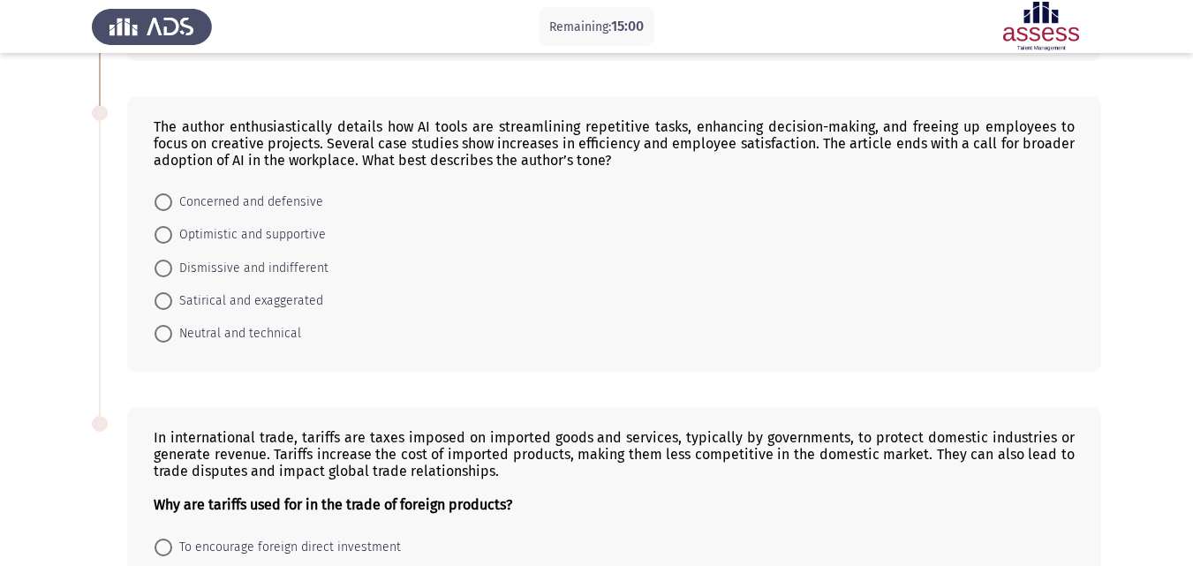
click at [172, 264] on span "Dismissive and indifferent" at bounding box center [250, 268] width 156 height 21
click at [172, 264] on input "Dismissive and indifferent" at bounding box center [164, 269] width 18 height 18
radio input "true"
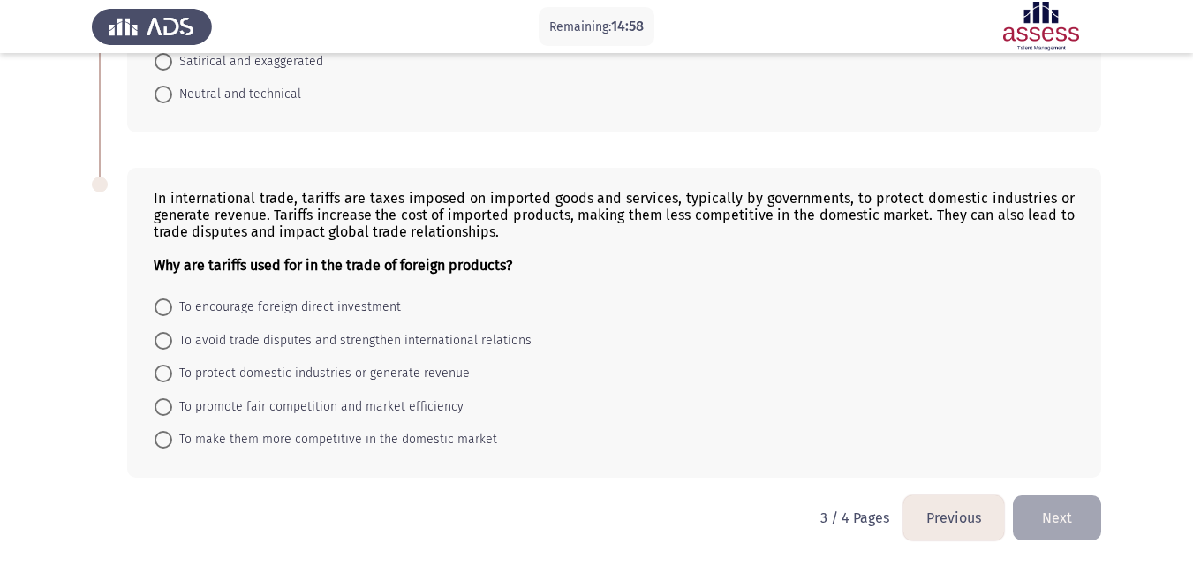
click at [156, 343] on span at bounding box center [164, 341] width 18 height 18
click at [156, 343] on input "To avoid trade disputes and strengthen international relations" at bounding box center [164, 341] width 18 height 18
radio input "true"
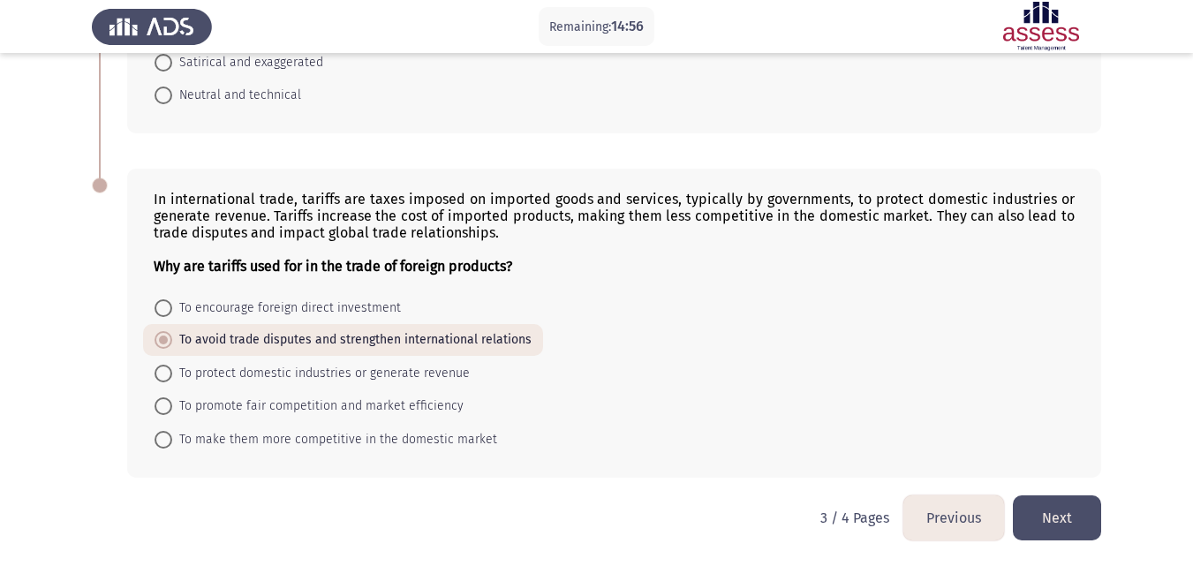
click at [1078, 516] on button "Next" at bounding box center [1057, 517] width 88 height 45
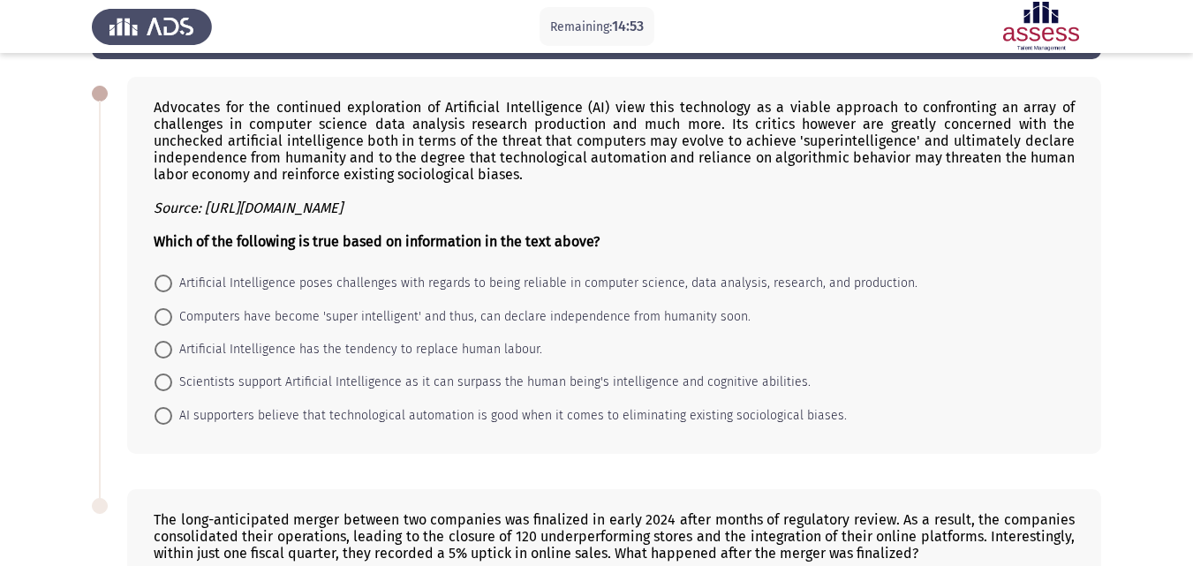
scroll to position [67, 0]
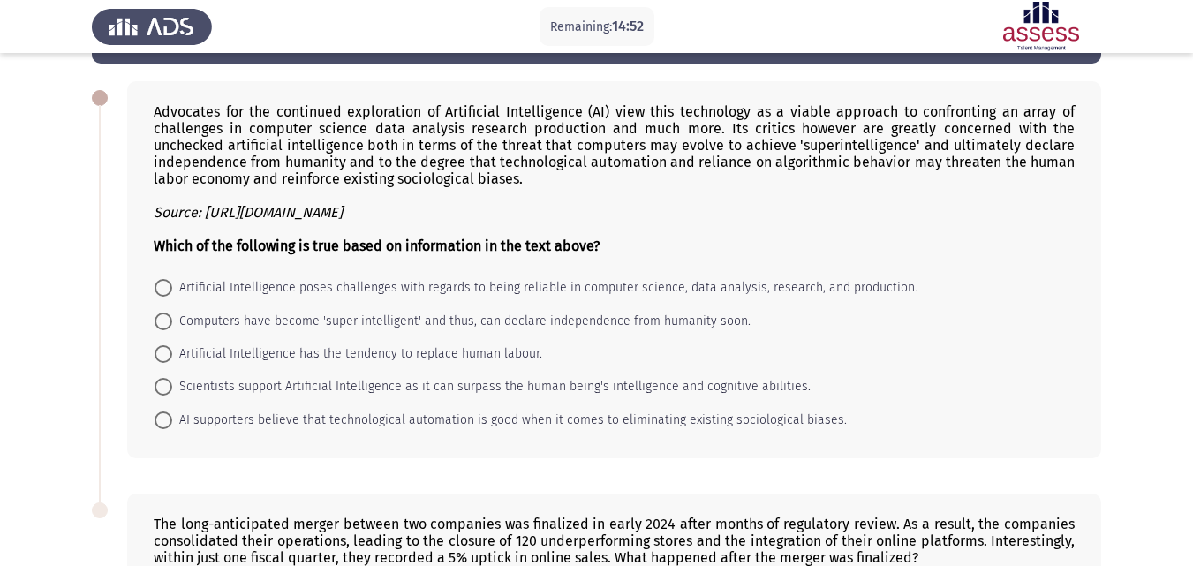
click at [161, 289] on span at bounding box center [164, 288] width 18 height 18
click at [161, 289] on input "Artificial Intelligence poses challenges with regards to being reliable in comp…" at bounding box center [164, 288] width 18 height 18
radio input "true"
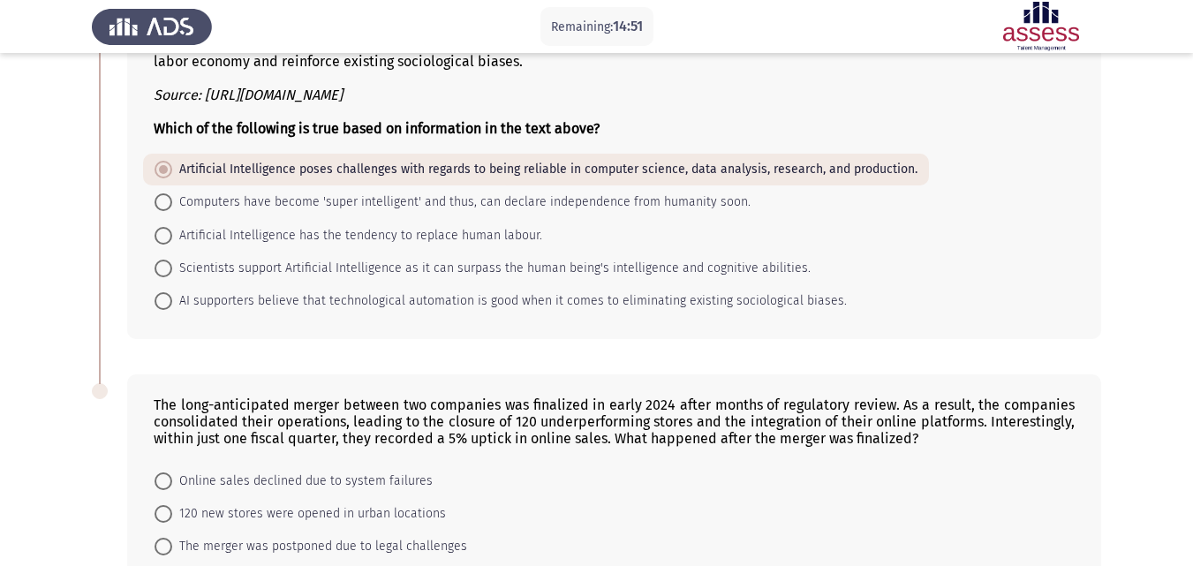
scroll to position [358, 0]
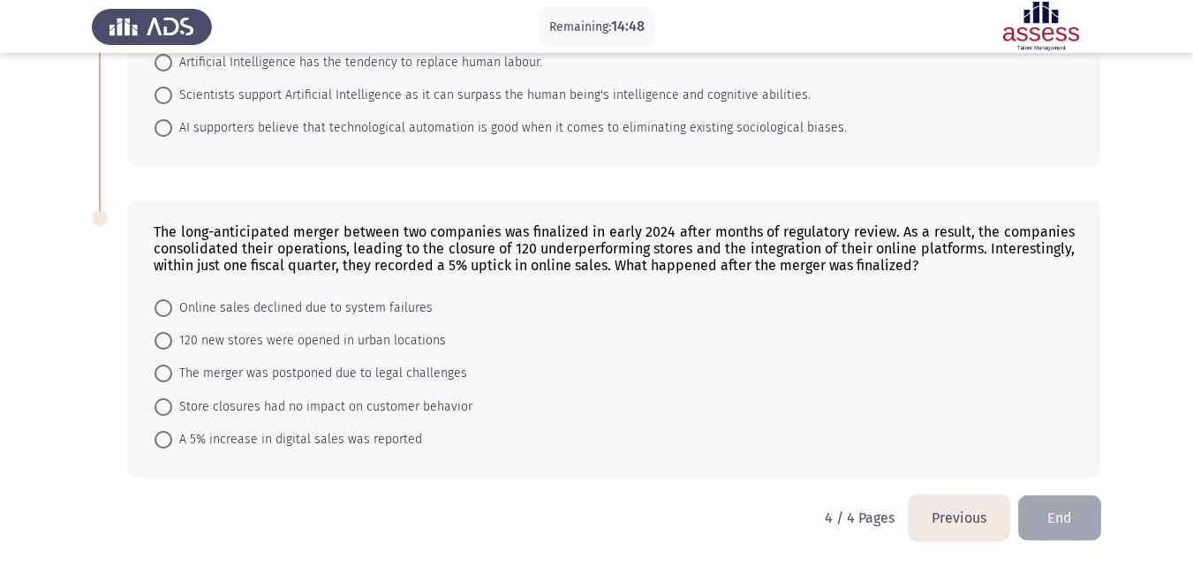
click at [167, 310] on span at bounding box center [164, 308] width 18 height 18
click at [167, 310] on input "Online sales declined due to system failures" at bounding box center [164, 308] width 18 height 18
radio input "true"
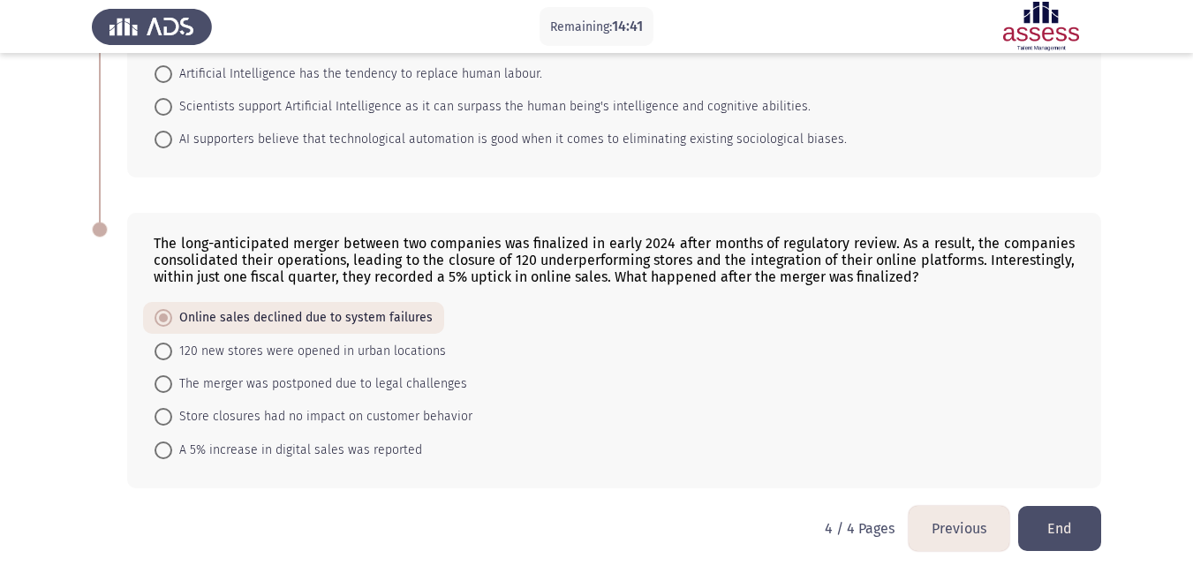
scroll to position [357, 0]
